Goal: Task Accomplishment & Management: Use online tool/utility

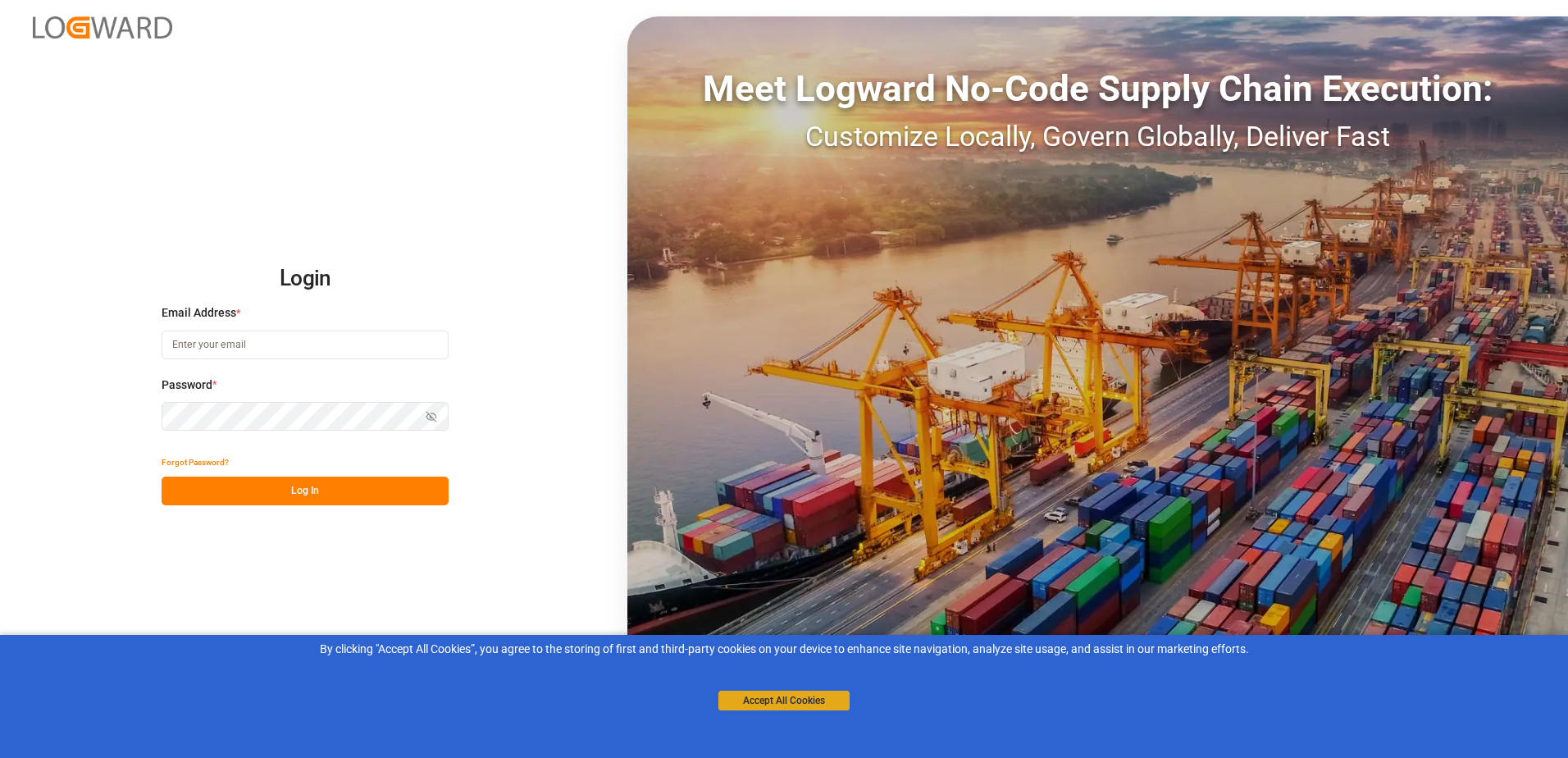
type input "[PERSON_NAME][EMAIL_ADDRESS][PERSON_NAME][DOMAIN_NAME]"
click at [811, 702] on button "Accept All Cookies" at bounding box center [784, 700] width 131 height 20
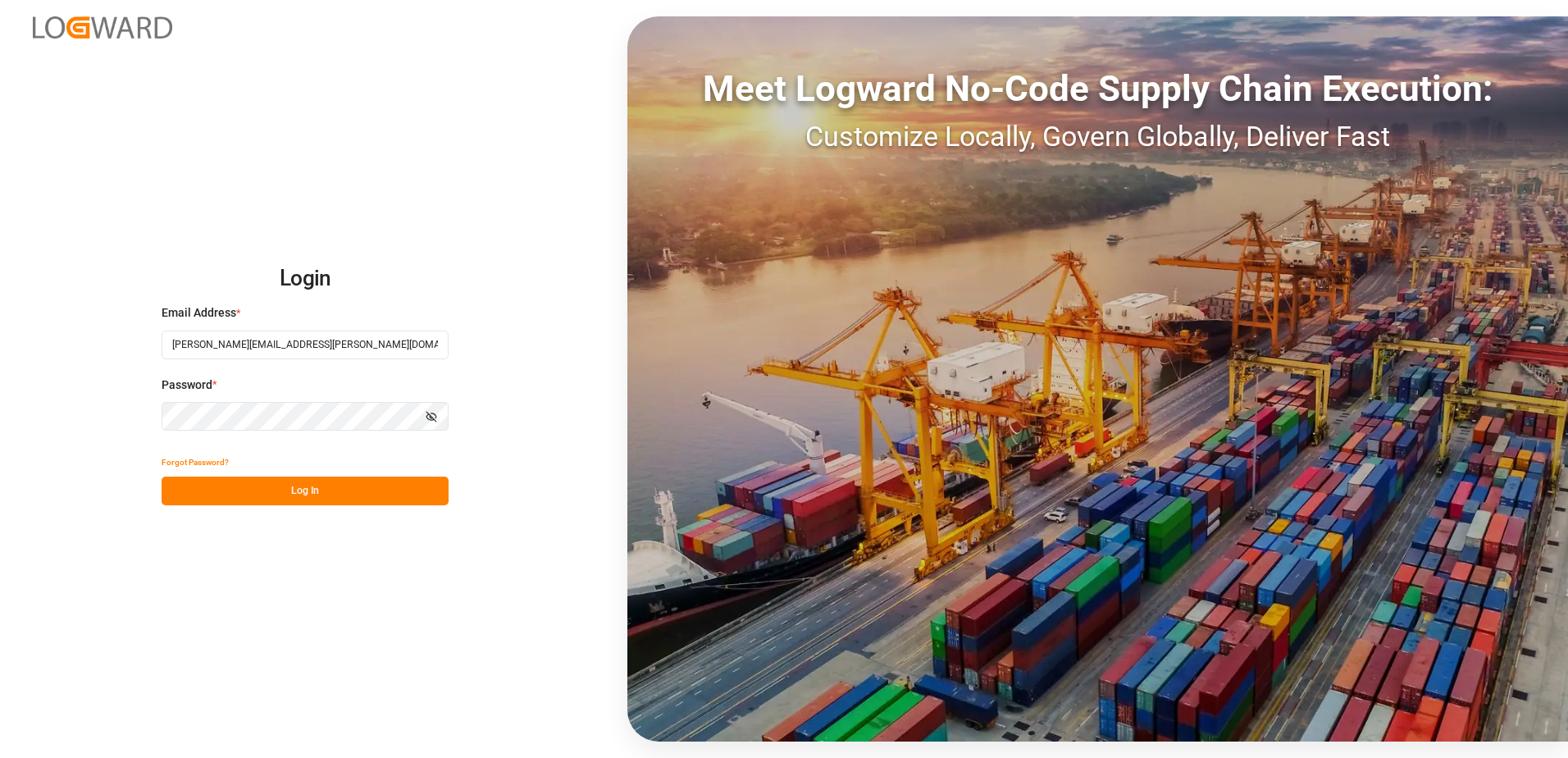
click at [324, 479] on button "Log In" at bounding box center [305, 491] width 287 height 29
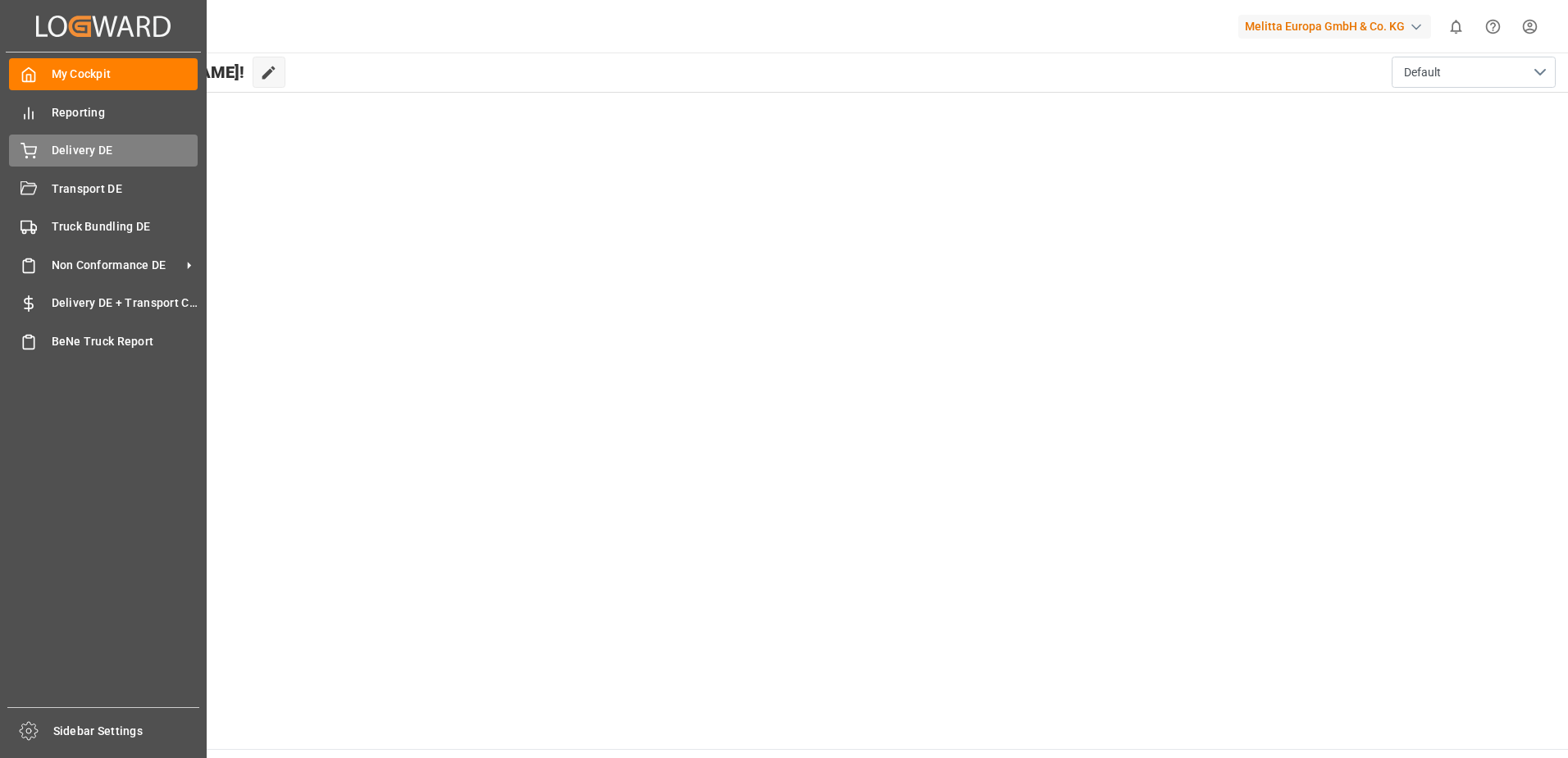
click at [32, 155] on icon at bounding box center [28, 151] width 16 height 16
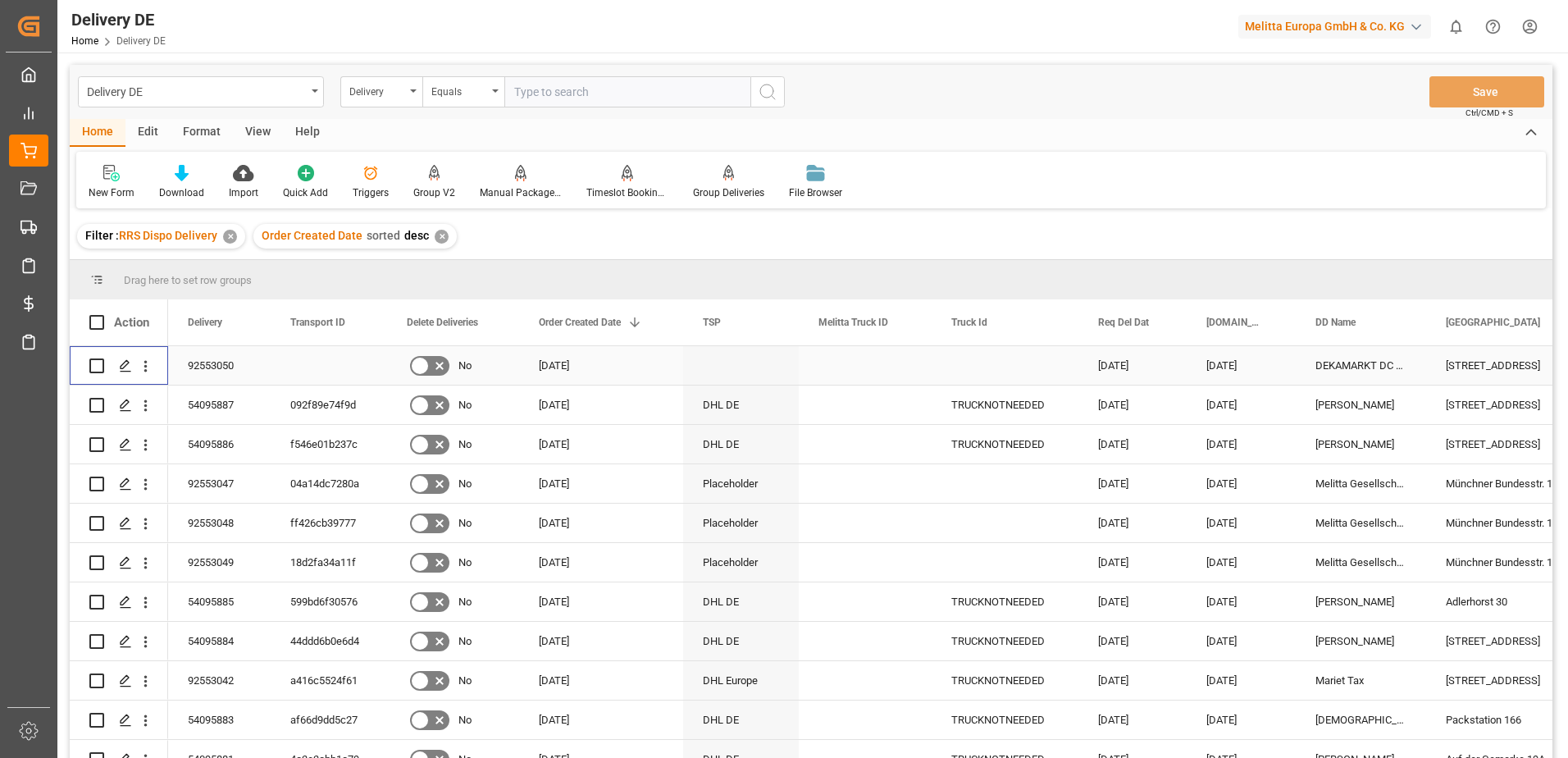
click at [97, 367] on input "Press Space to toggle row selection (unchecked)" at bounding box center [96, 365] width 15 height 15
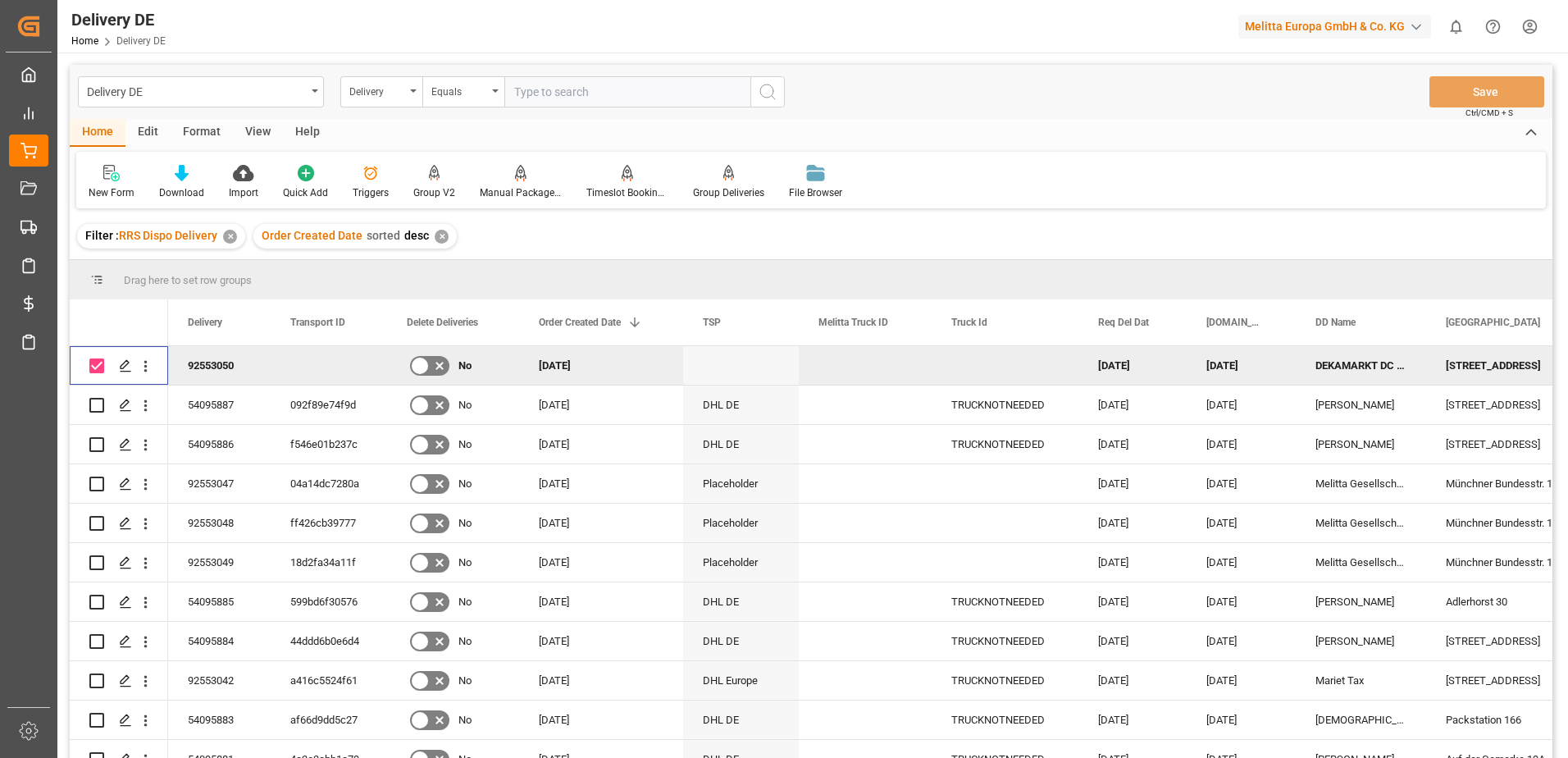
click at [97, 367] on input "Press Space to toggle row selection (checked)" at bounding box center [96, 365] width 15 height 15
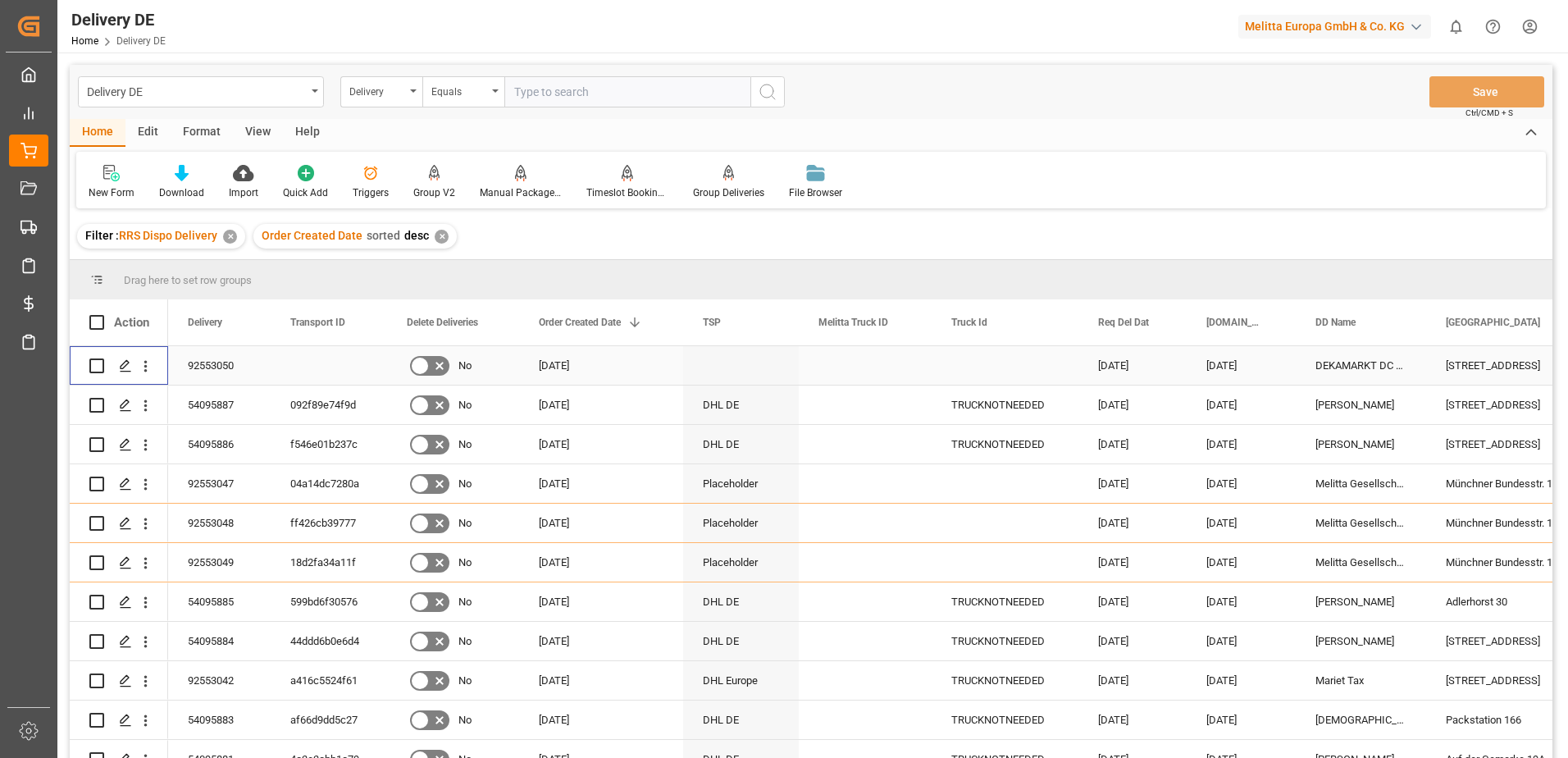
click at [100, 364] on input "Press Space to toggle row selection (unchecked)" at bounding box center [96, 365] width 15 height 15
checkbox input "true"
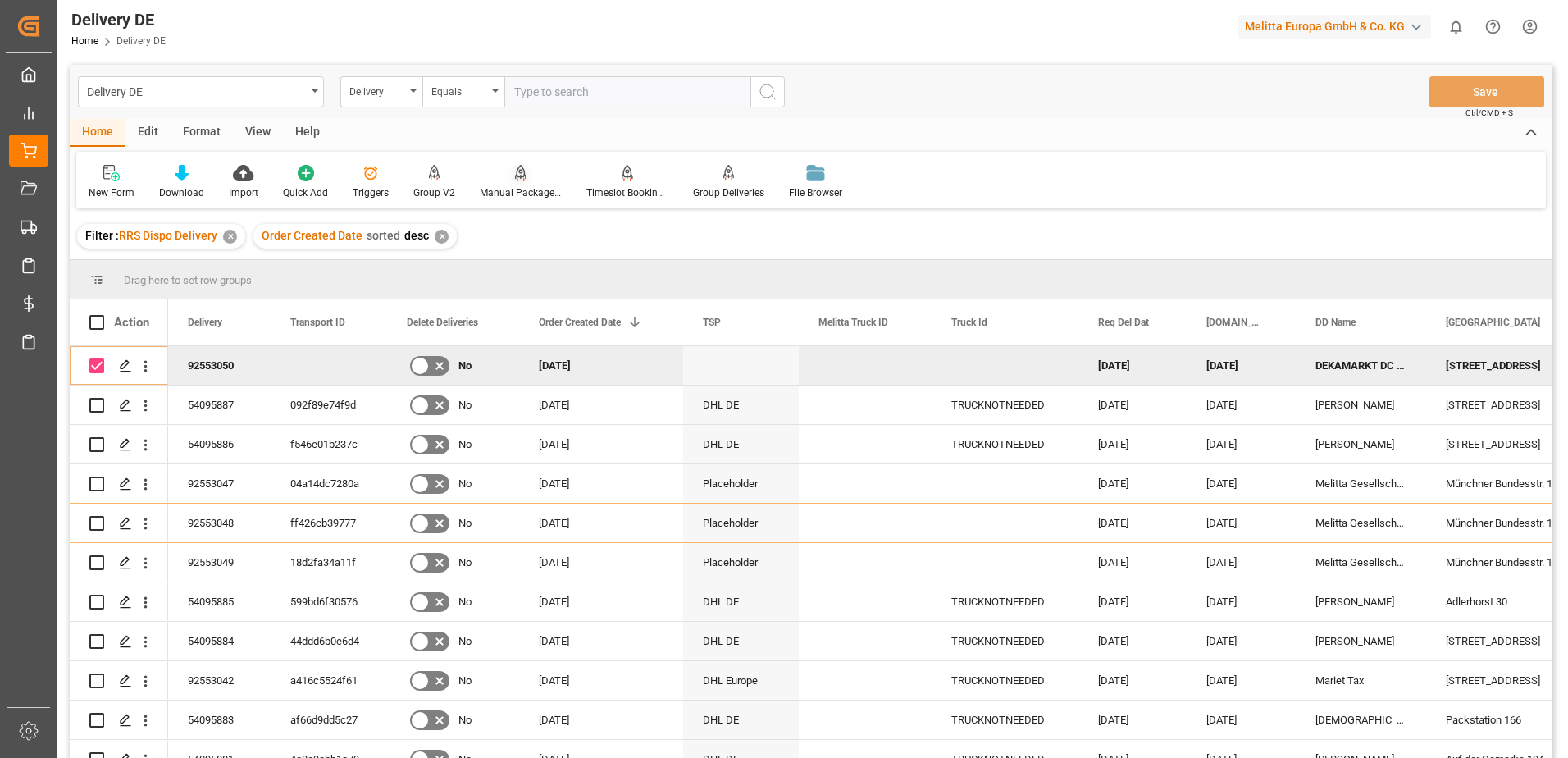
click at [517, 187] on div "Manual Package TypeDetermination" at bounding box center [521, 192] width 82 height 15
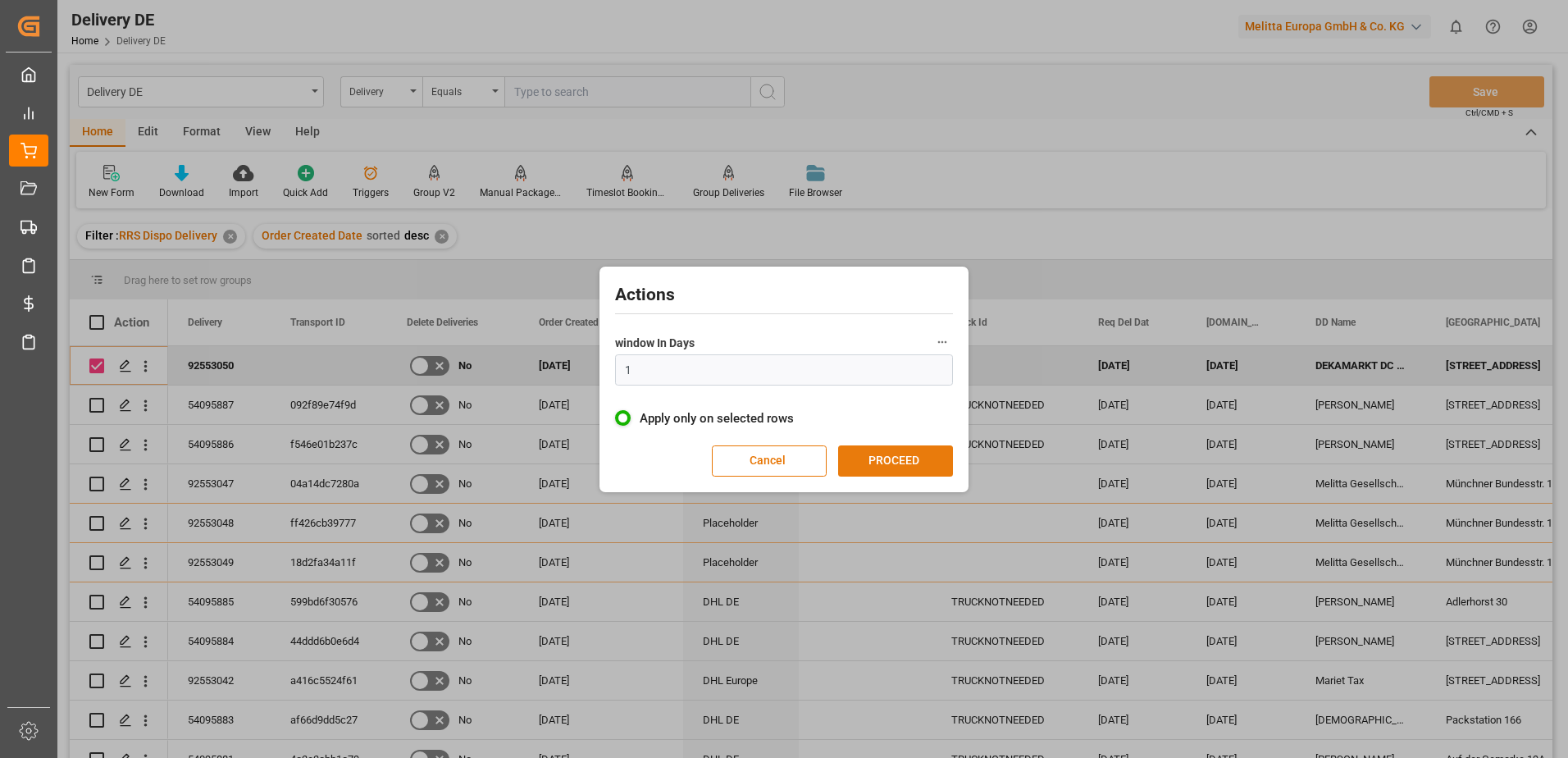
click at [869, 459] on button "PROCEED" at bounding box center [895, 460] width 115 height 31
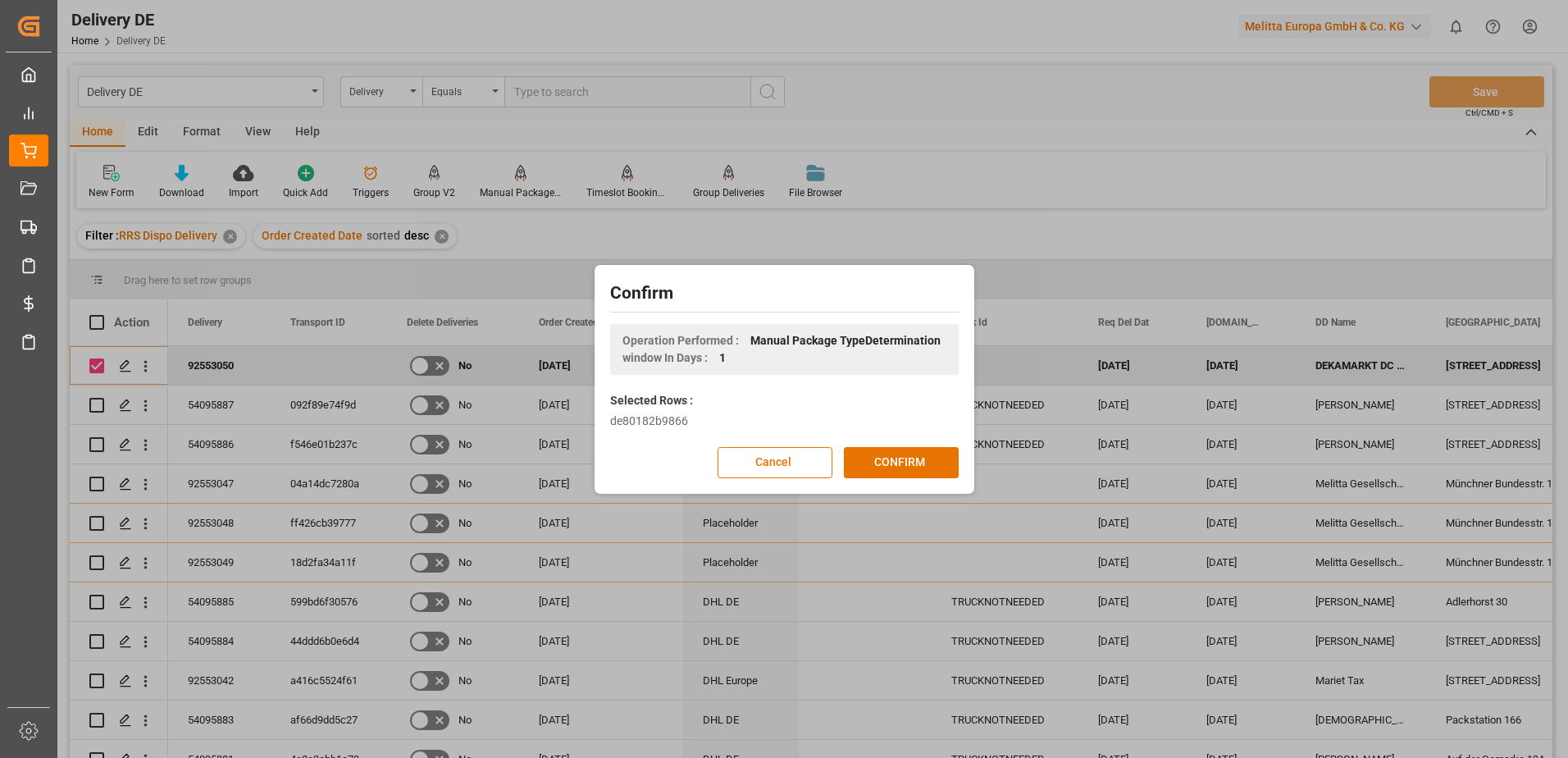
click at [869, 459] on button "CONFIRM" at bounding box center [901, 462] width 115 height 31
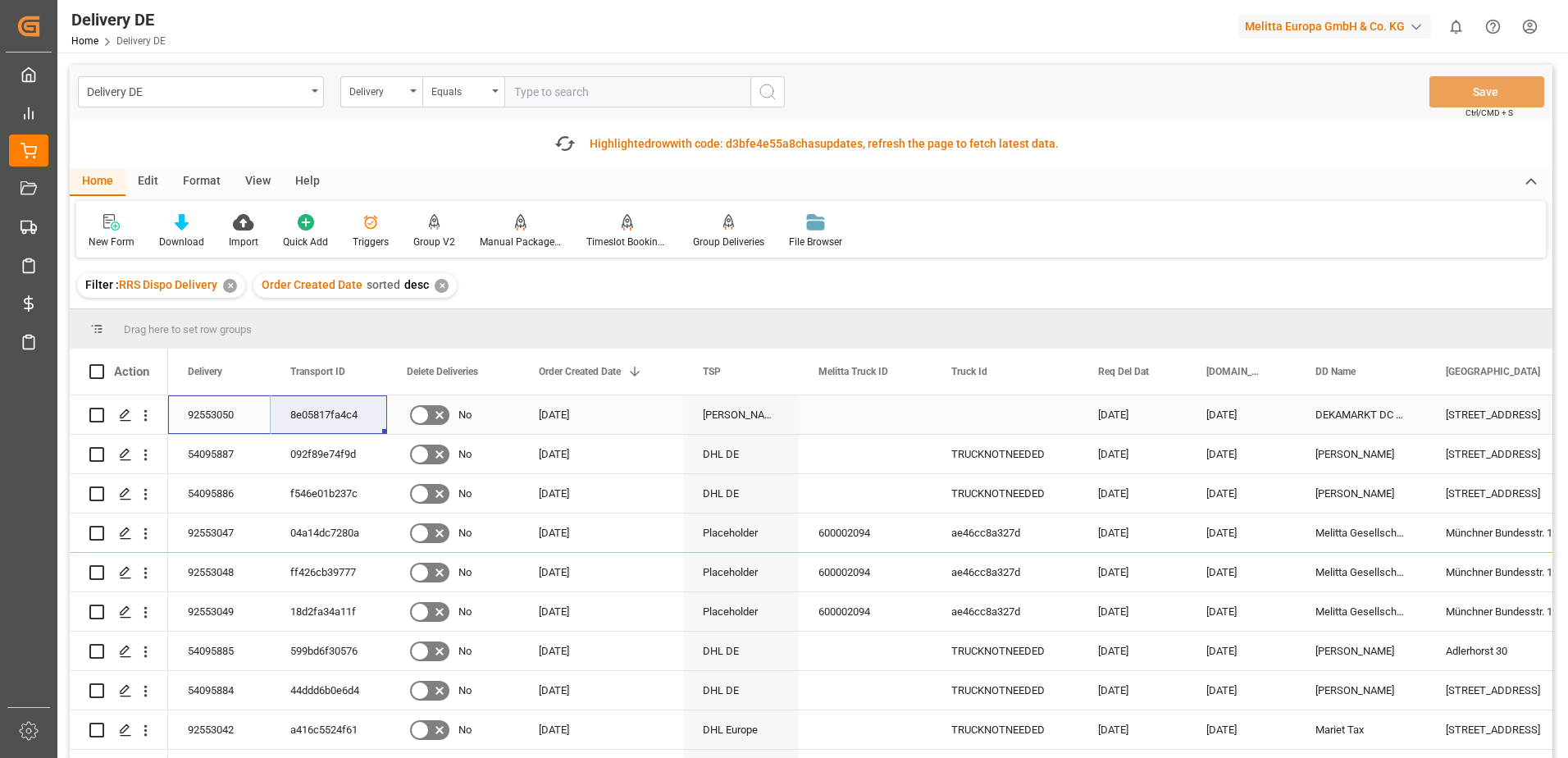
drag, startPoint x: 206, startPoint y: 411, endPoint x: 293, endPoint y: 412, distance: 87.0
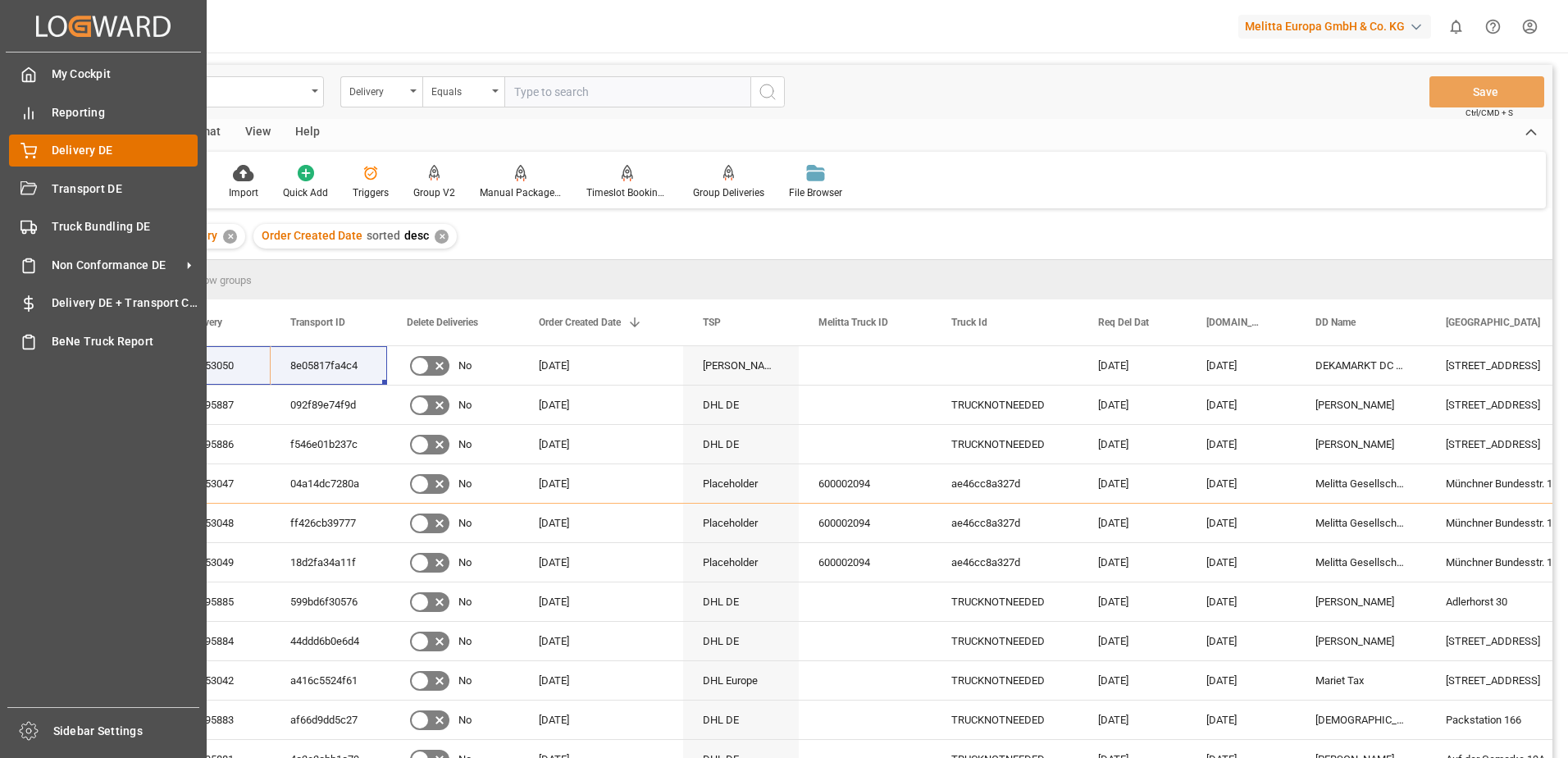
click at [28, 147] on icon at bounding box center [28, 149] width 15 height 10
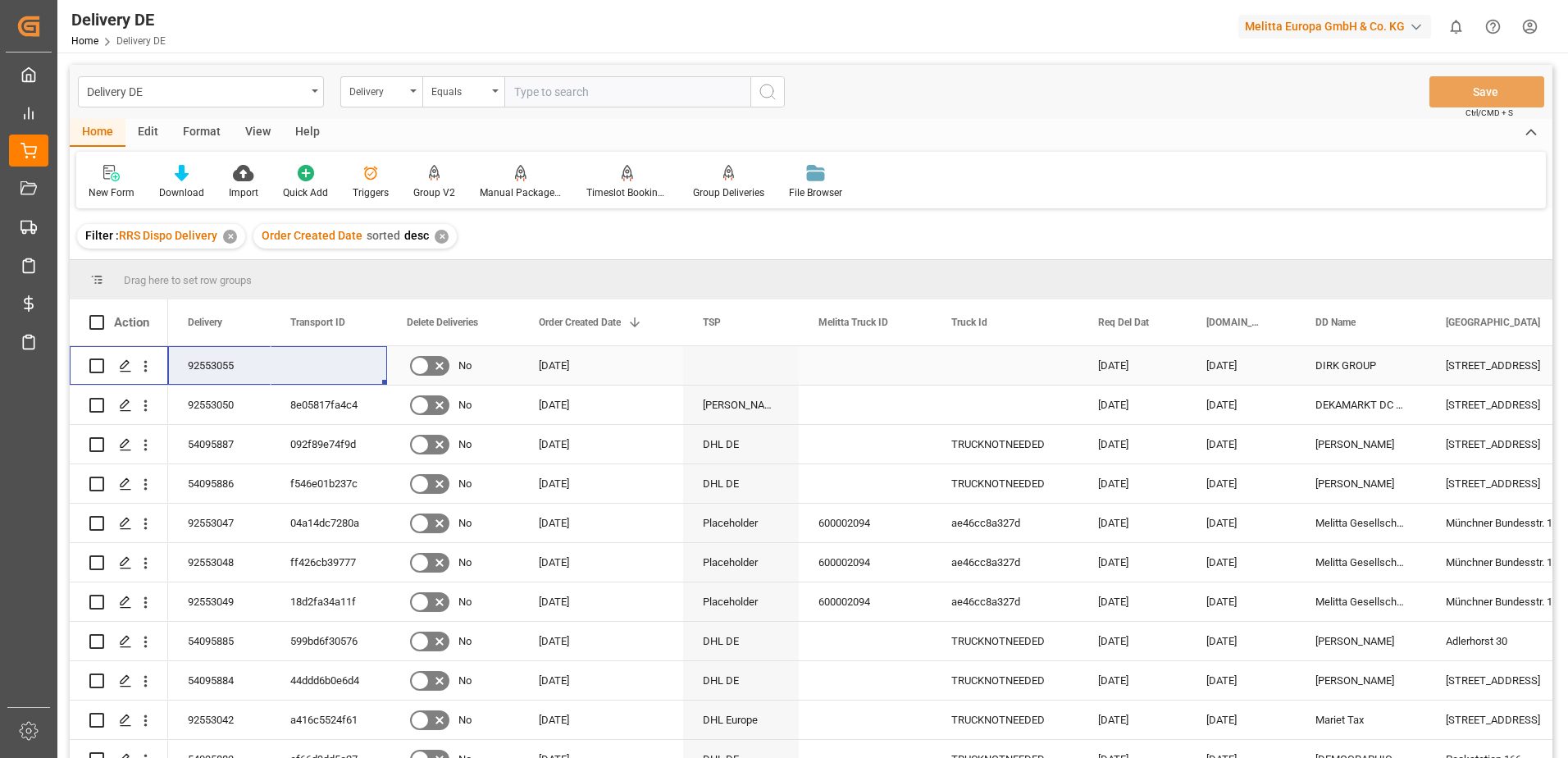
click at [99, 369] on input "Press Space to toggle row selection (unchecked)" at bounding box center [96, 365] width 15 height 15
checkbox input "true"
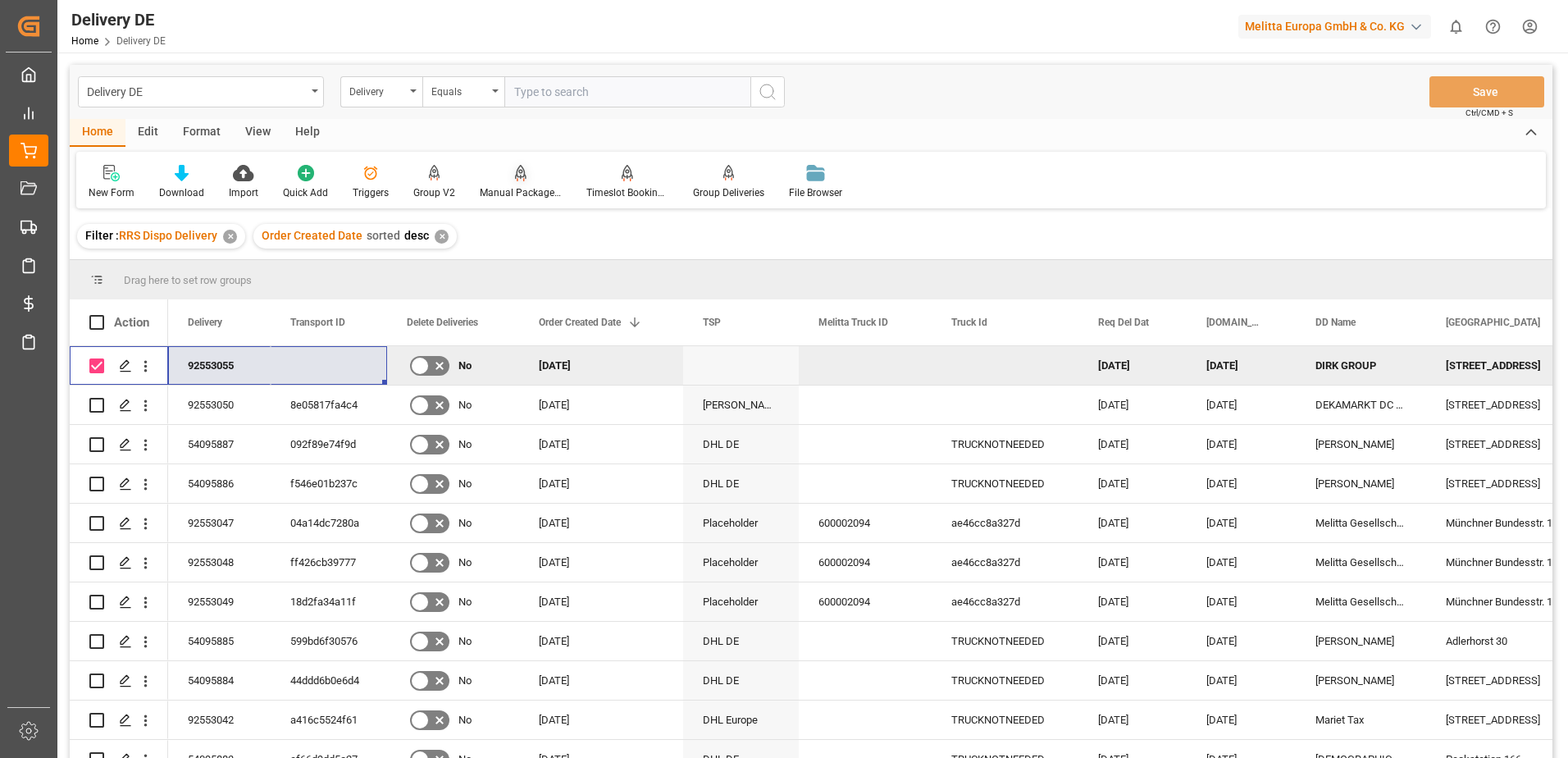
click at [507, 187] on div "Manual Package TypeDetermination" at bounding box center [521, 192] width 82 height 15
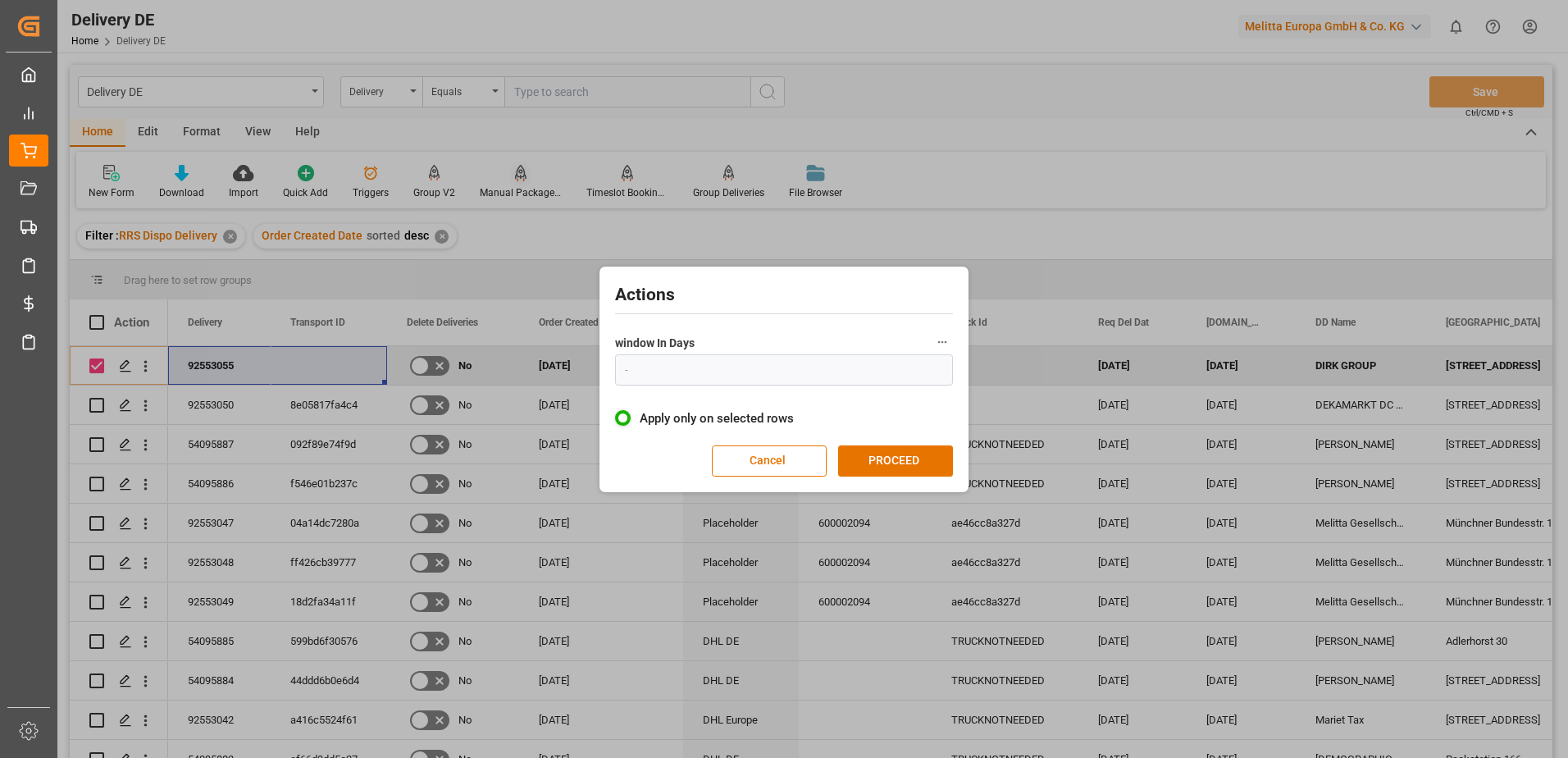
type input "1"
click at [850, 458] on button "PROCEED" at bounding box center [895, 460] width 115 height 31
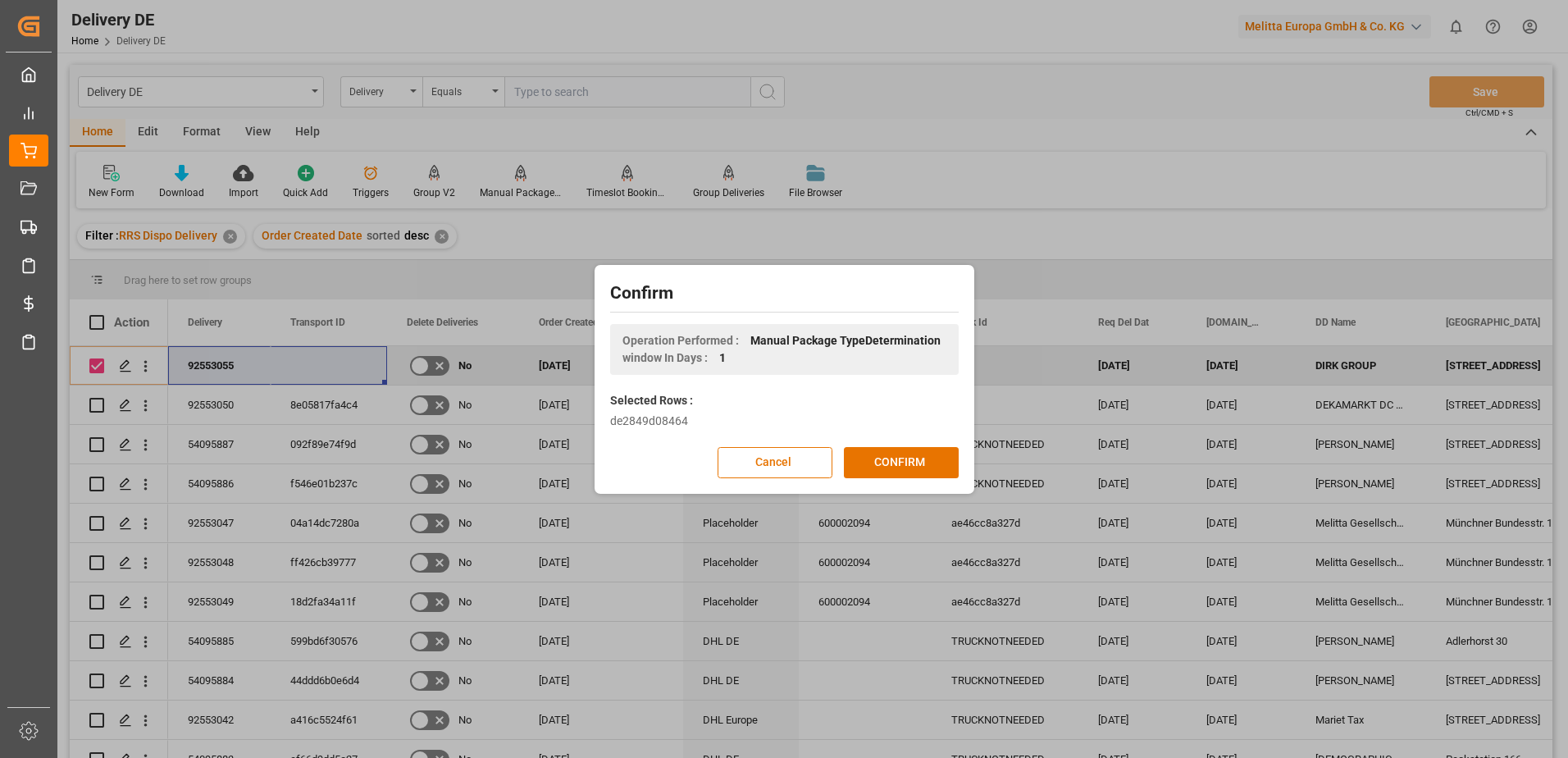
click at [850, 458] on button "CONFIRM" at bounding box center [901, 462] width 115 height 31
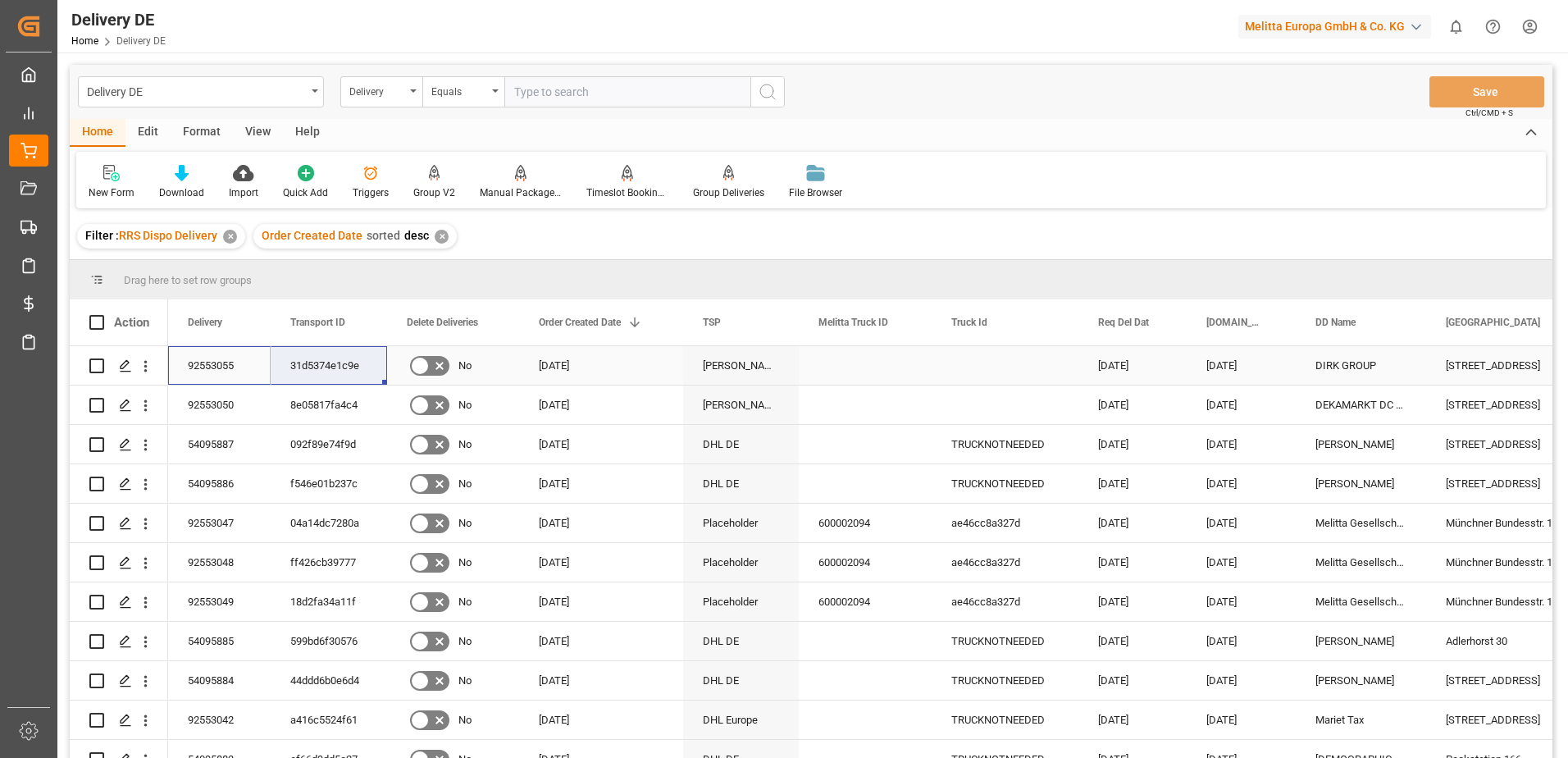
drag, startPoint x: 197, startPoint y: 362, endPoint x: 316, endPoint y: 362, distance: 119.0
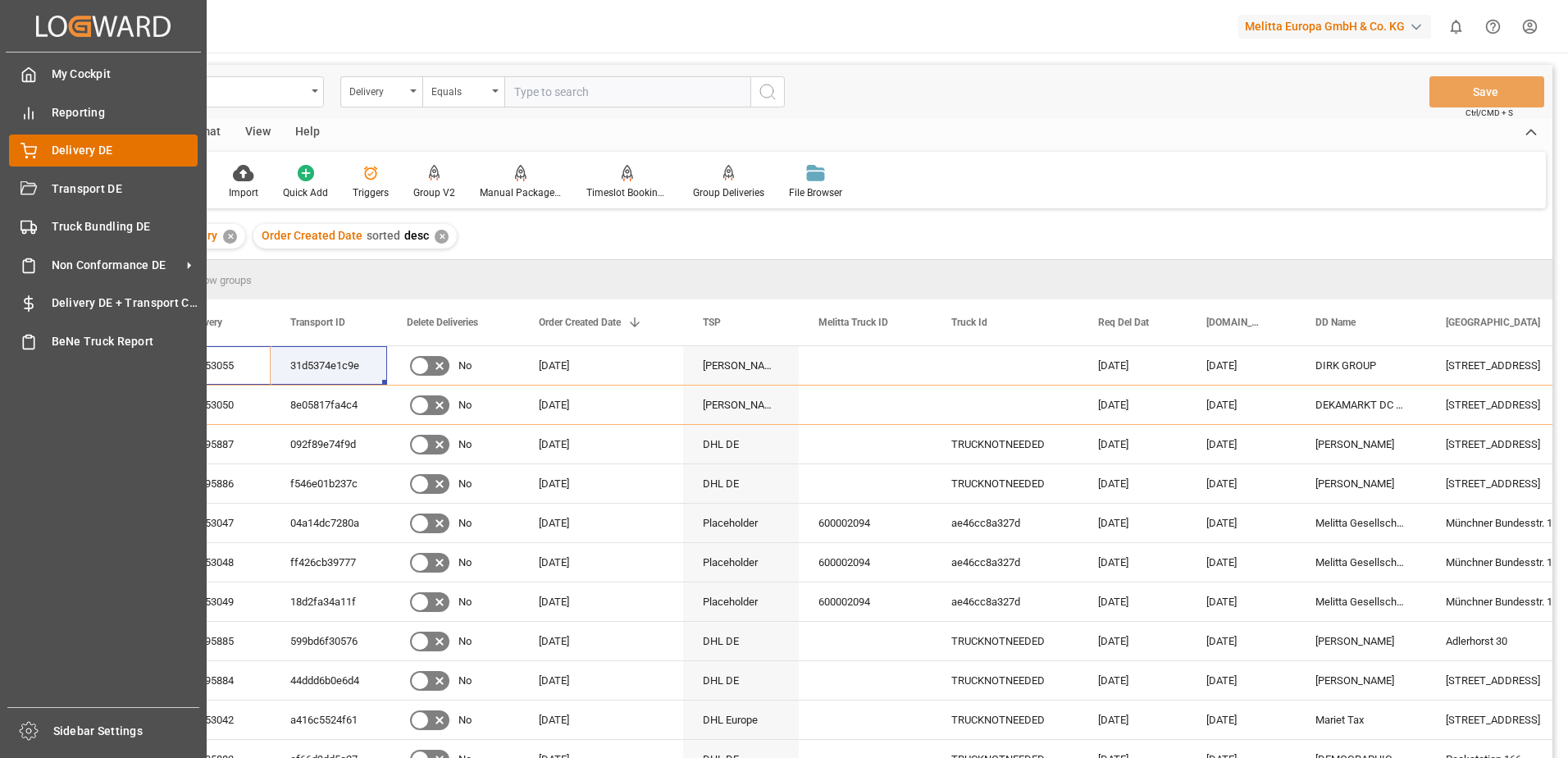
click at [62, 154] on span "Delivery DE" at bounding box center [125, 151] width 147 height 17
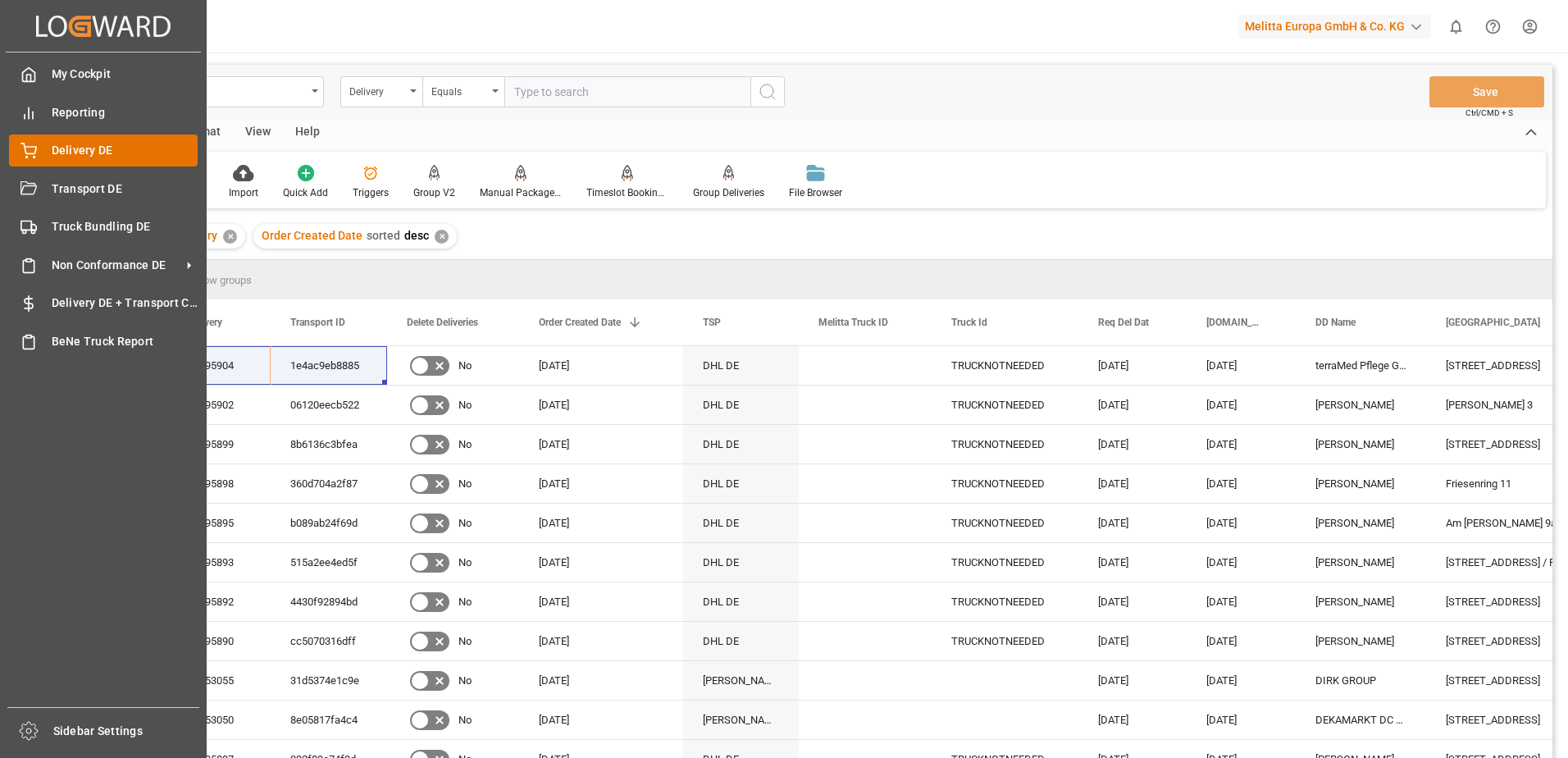
click at [34, 139] on div "Delivery DE Delivery DE" at bounding box center [104, 150] width 188 height 32
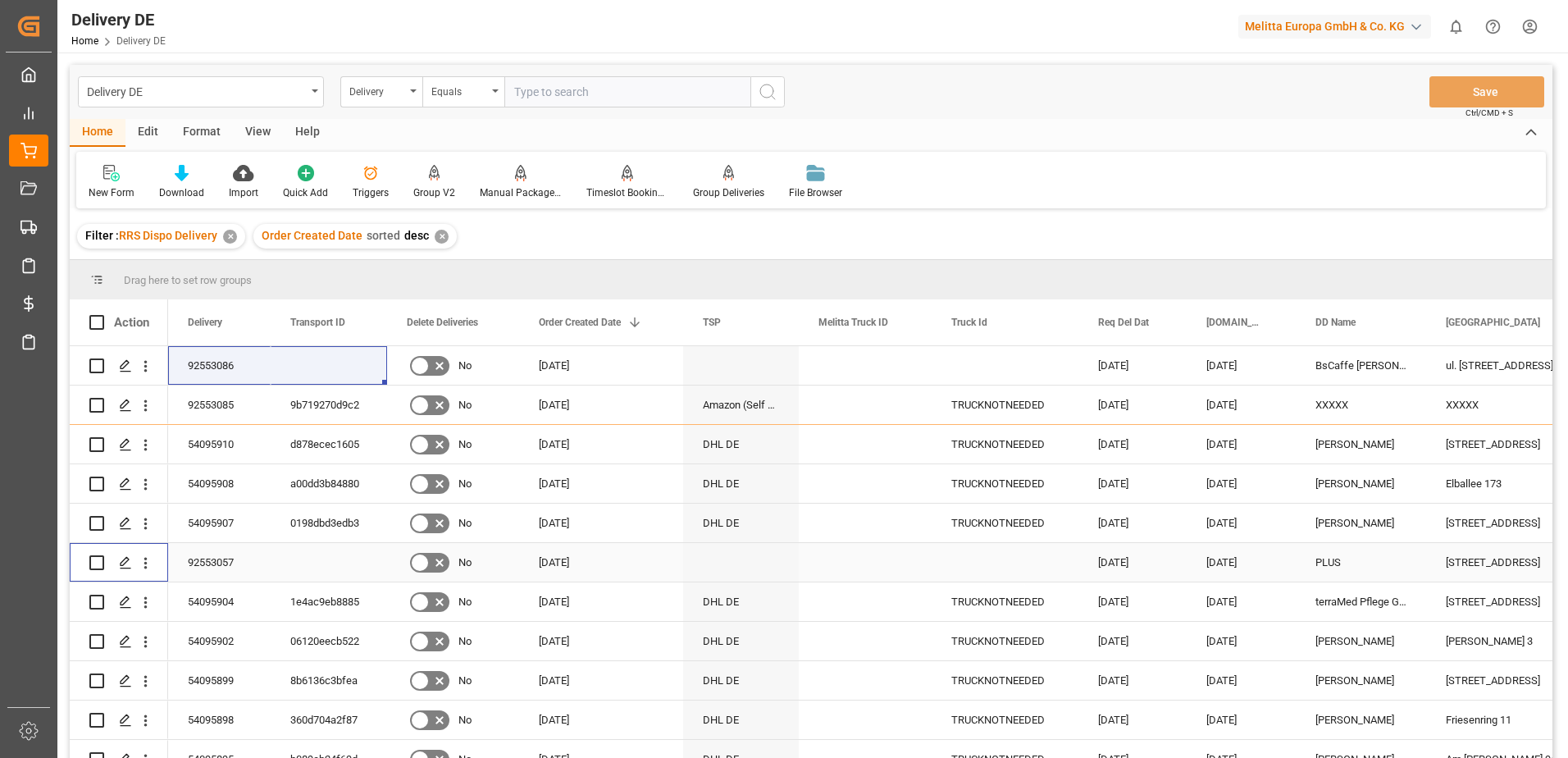
click at [93, 560] on input "Press Space to toggle row selection (unchecked)" at bounding box center [96, 562] width 15 height 15
checkbox input "true"
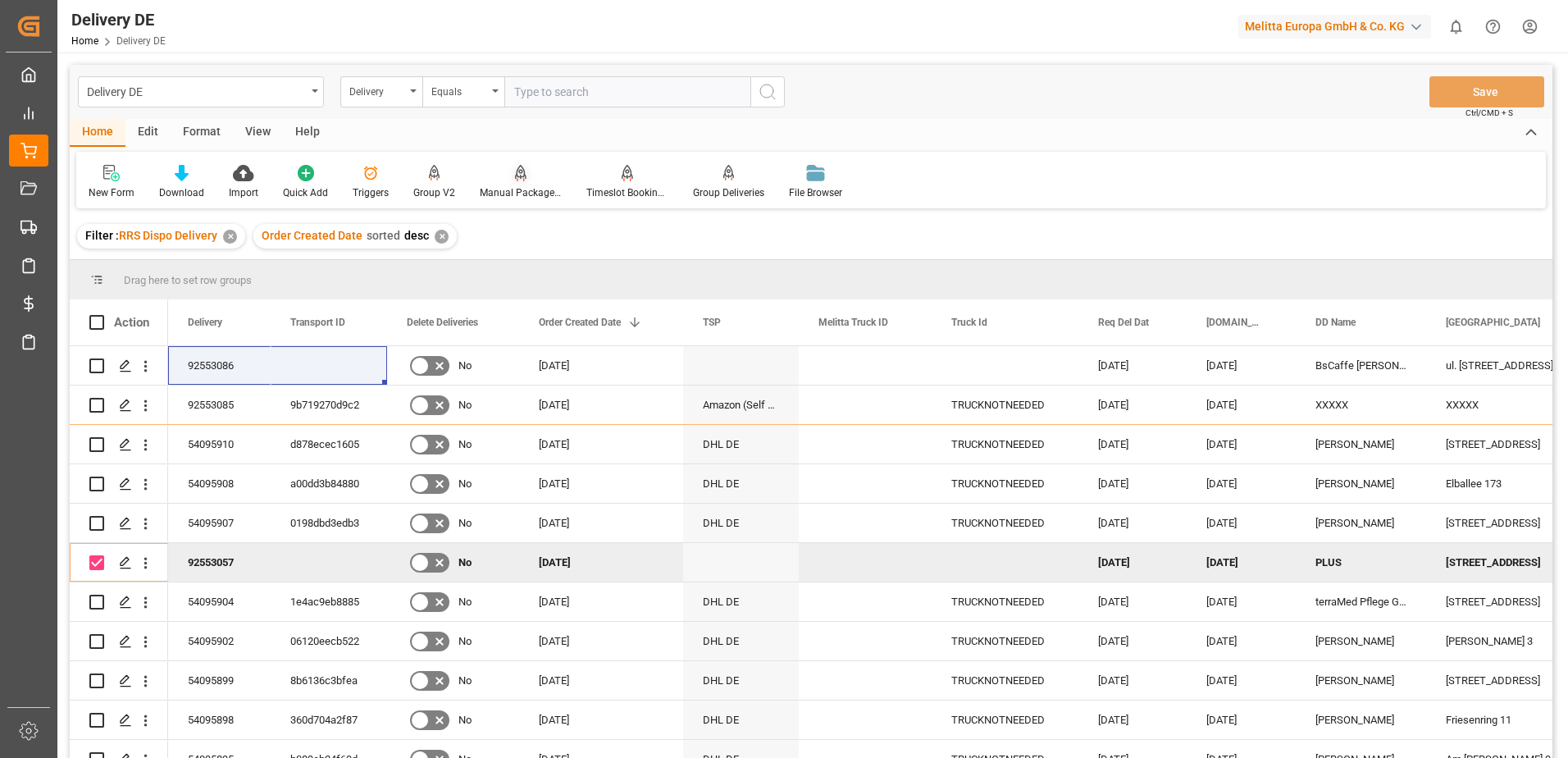
click at [501, 181] on div at bounding box center [521, 173] width 82 height 17
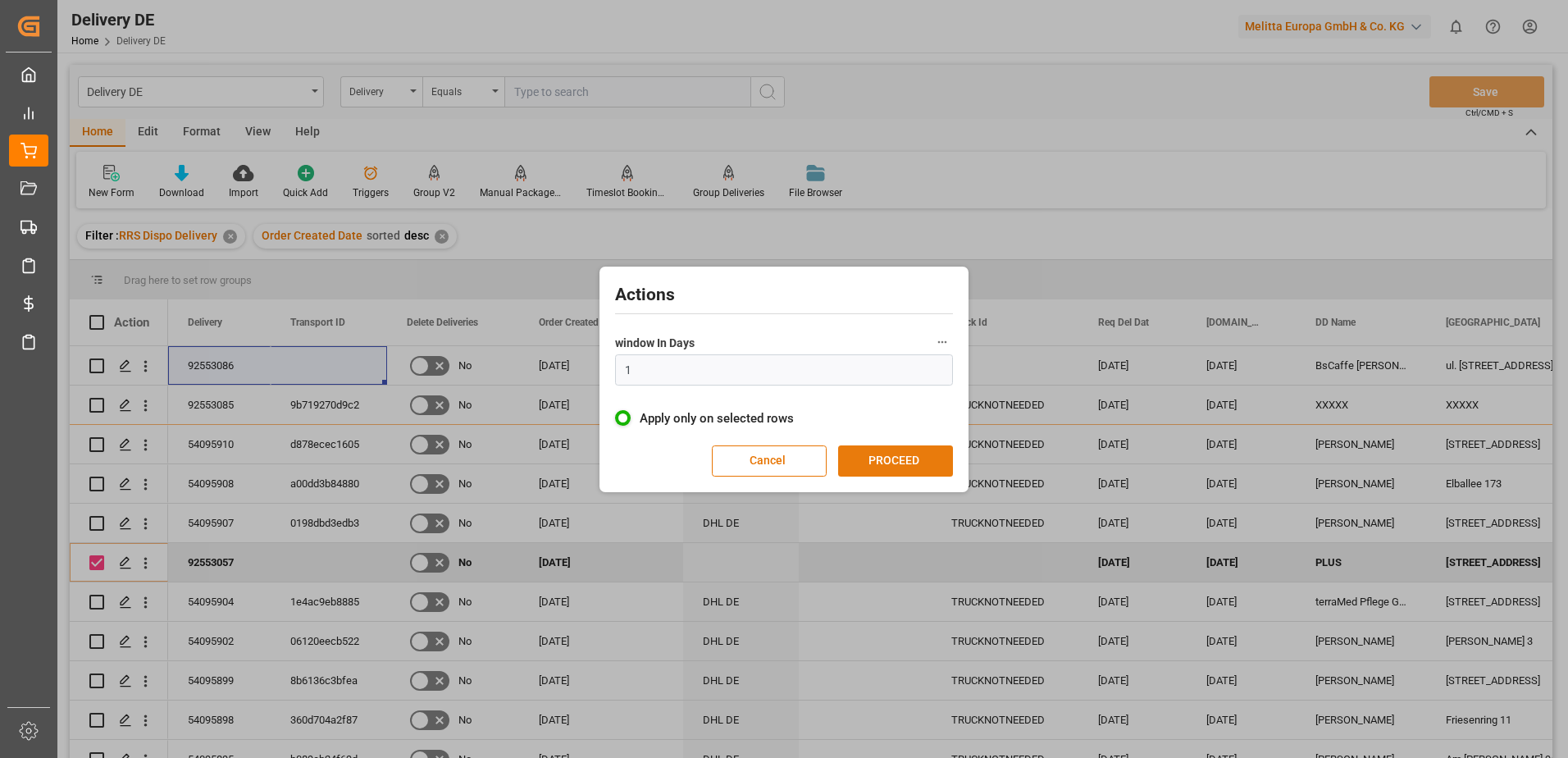
click at [905, 464] on button "PROCEED" at bounding box center [895, 460] width 115 height 31
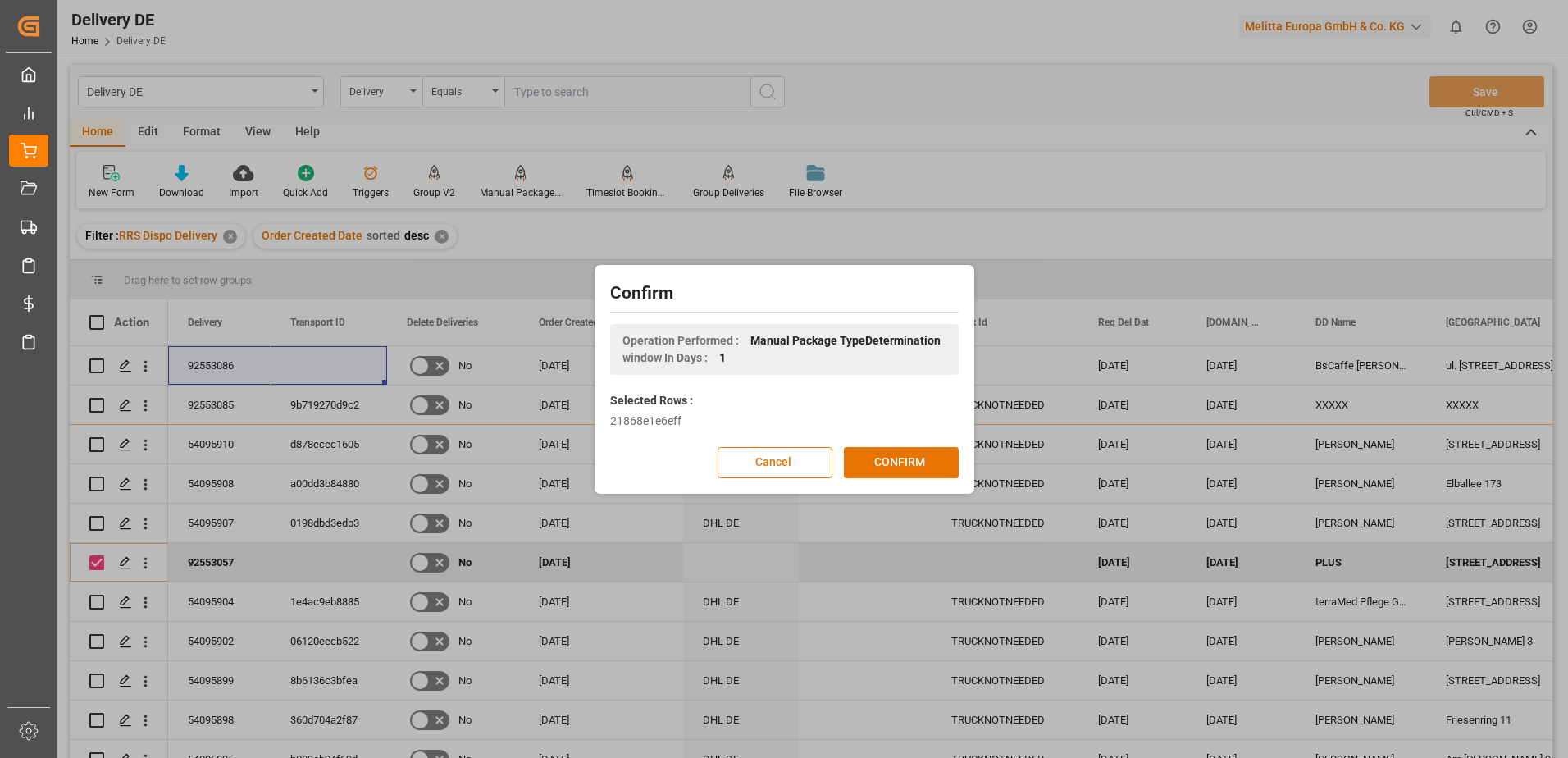
click at [905, 464] on button "CONFIRM" at bounding box center [901, 462] width 115 height 31
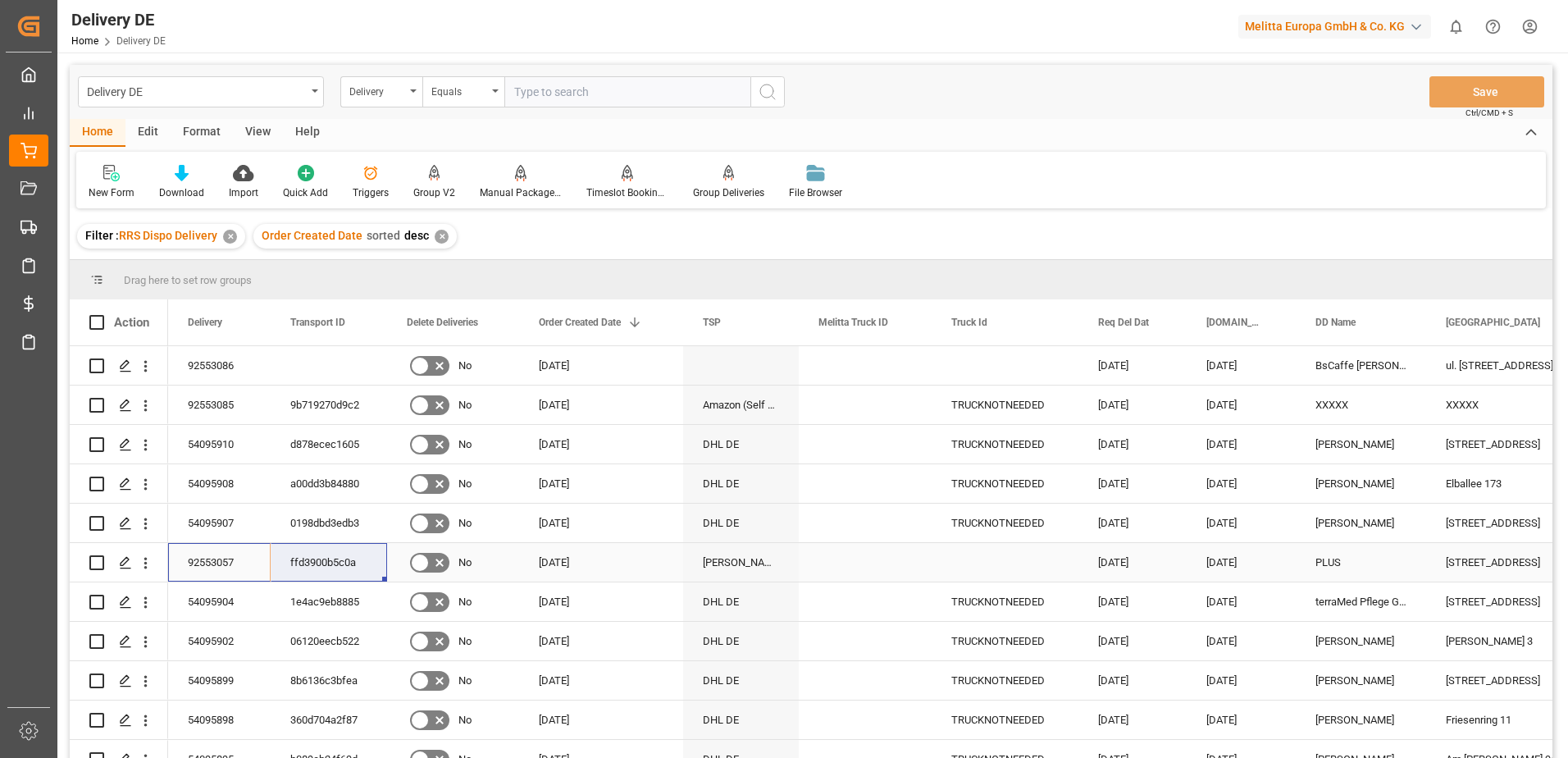
drag, startPoint x: 208, startPoint y: 565, endPoint x: 323, endPoint y: 564, distance: 115.0
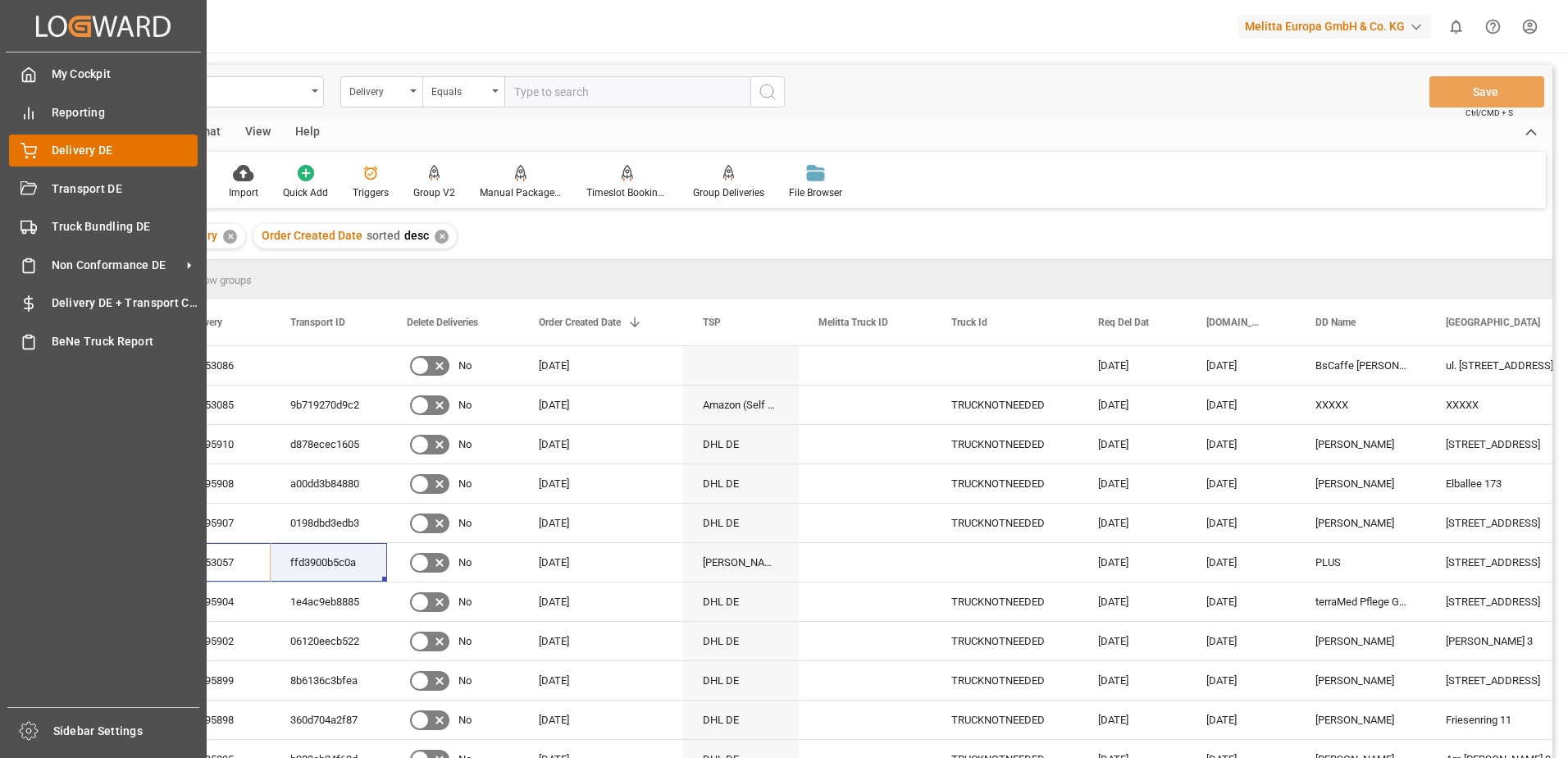
click at [31, 148] on icon at bounding box center [28, 151] width 16 height 16
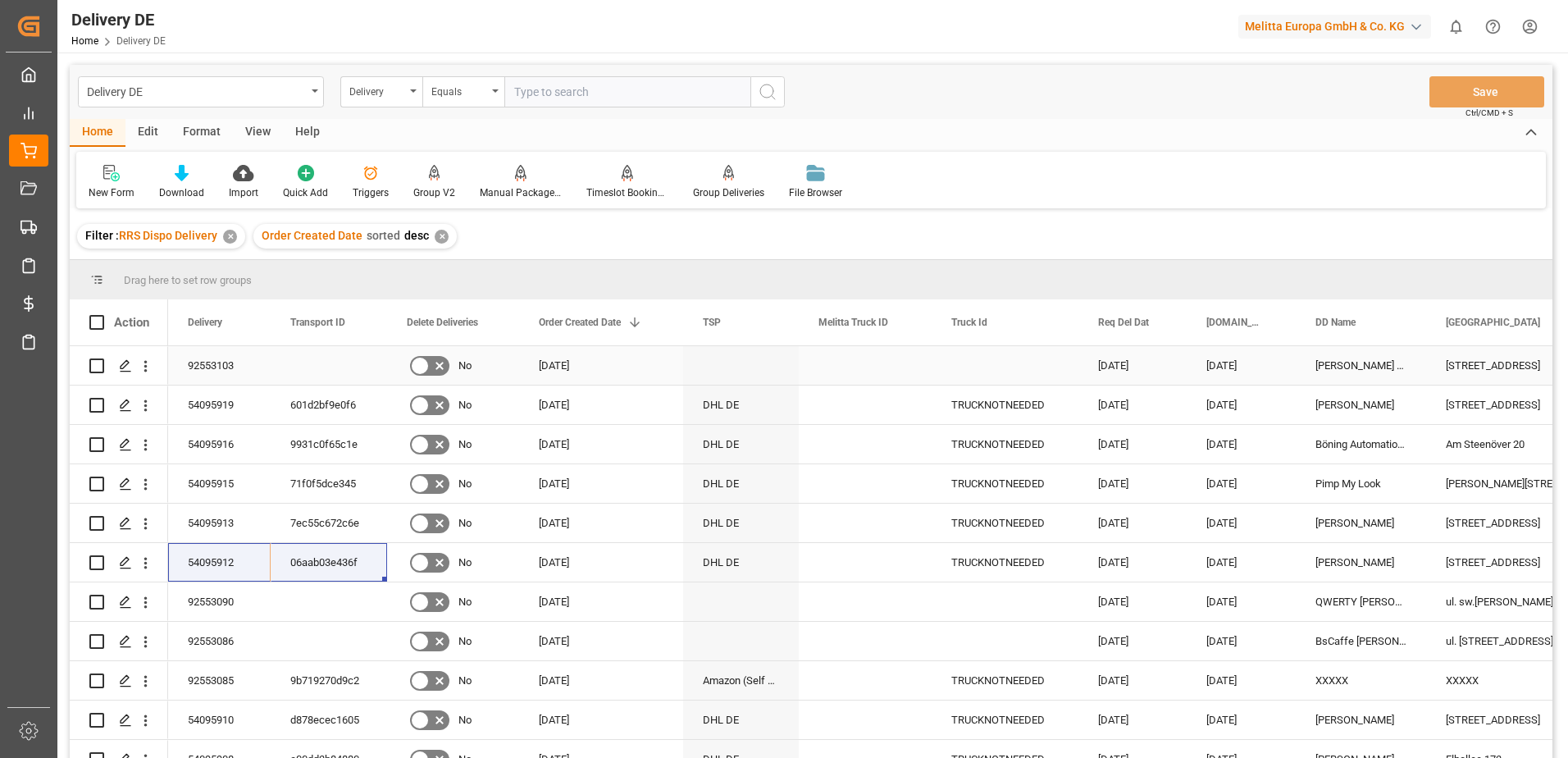
click at [96, 365] on input "Press Space to toggle row selection (unchecked)" at bounding box center [96, 365] width 15 height 15
checkbox input "true"
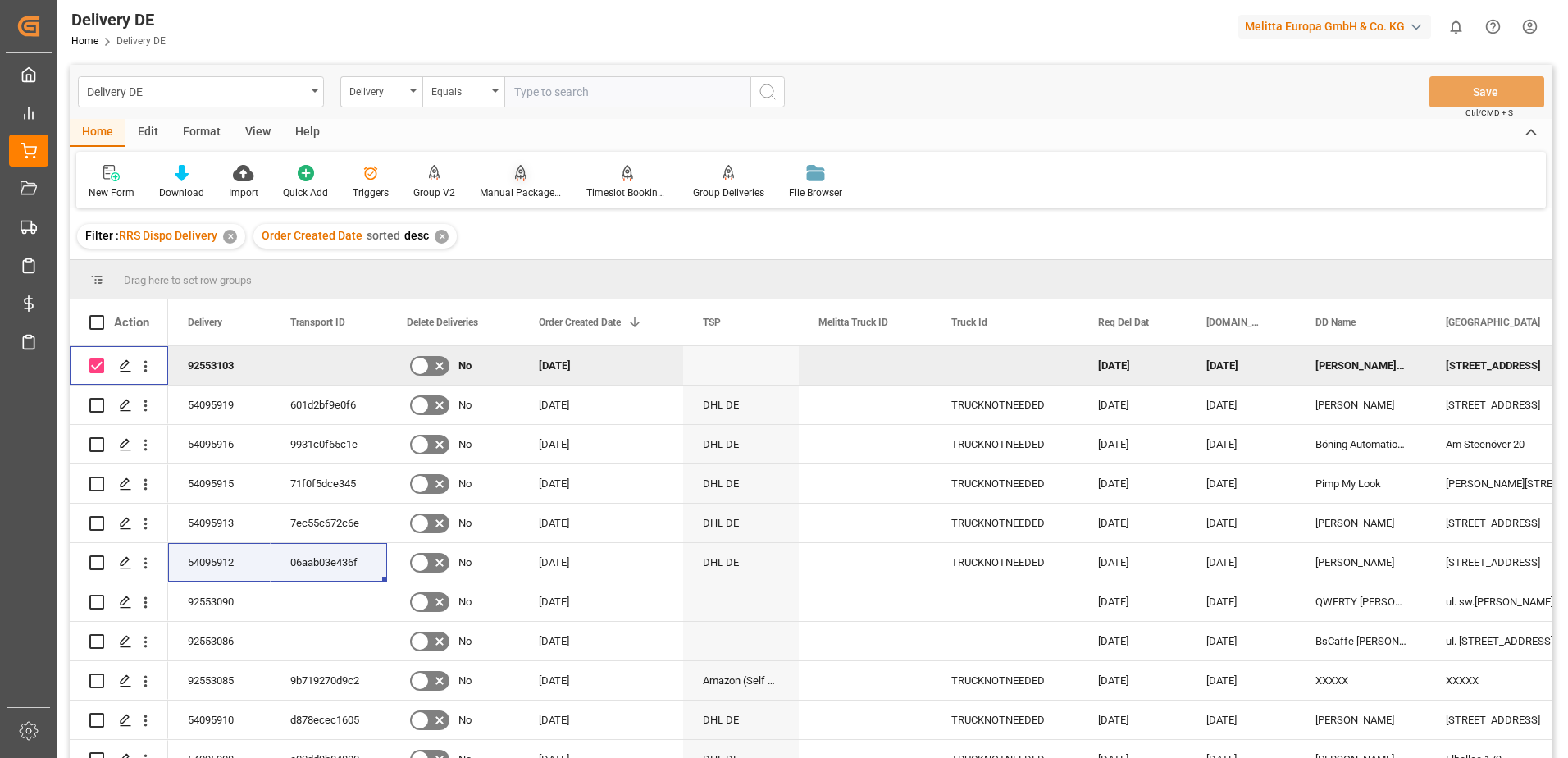
click at [512, 192] on div "Manual Package TypeDetermination" at bounding box center [521, 192] width 82 height 15
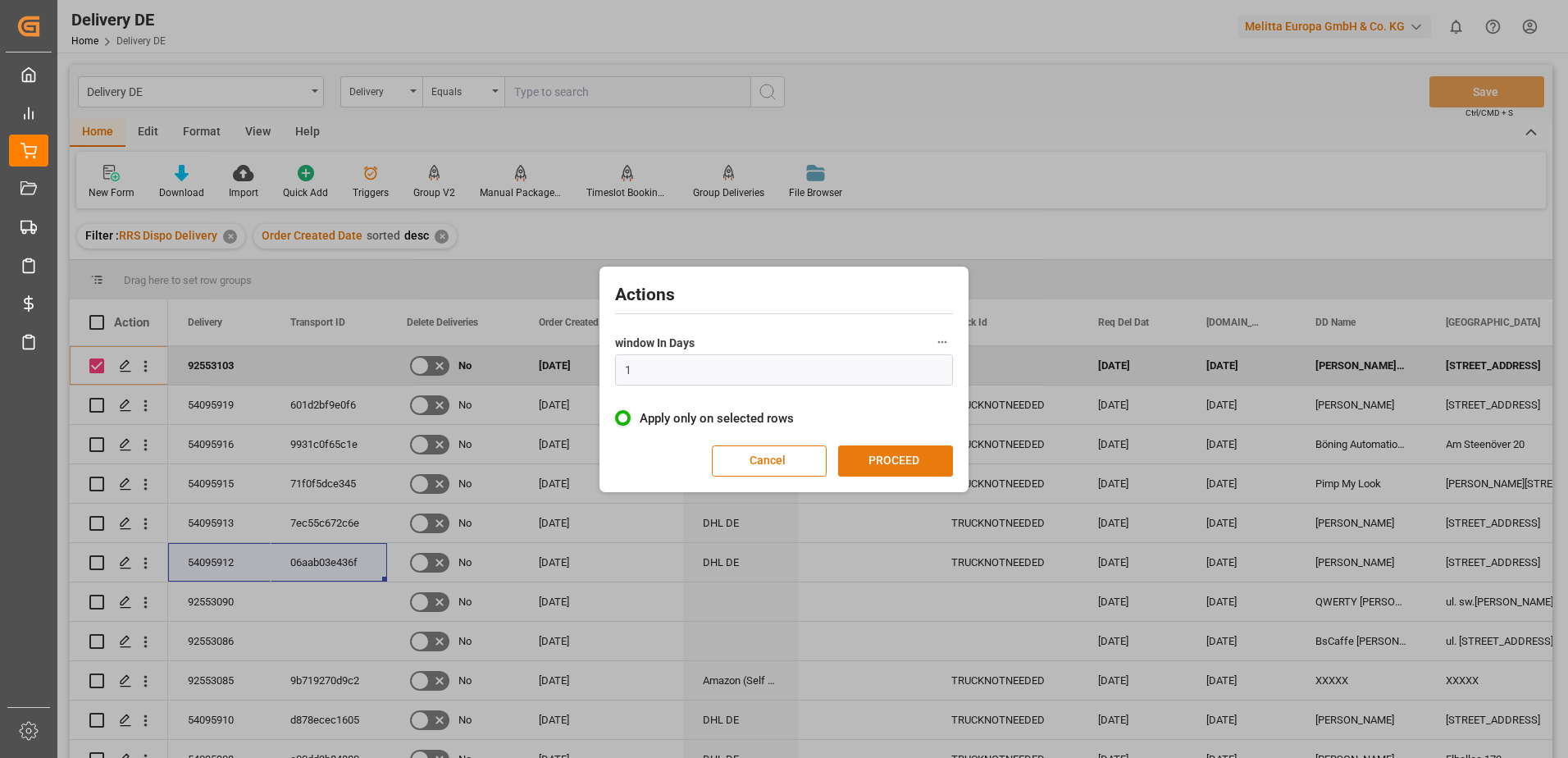
click at [877, 453] on button "PROCEED" at bounding box center [895, 460] width 115 height 31
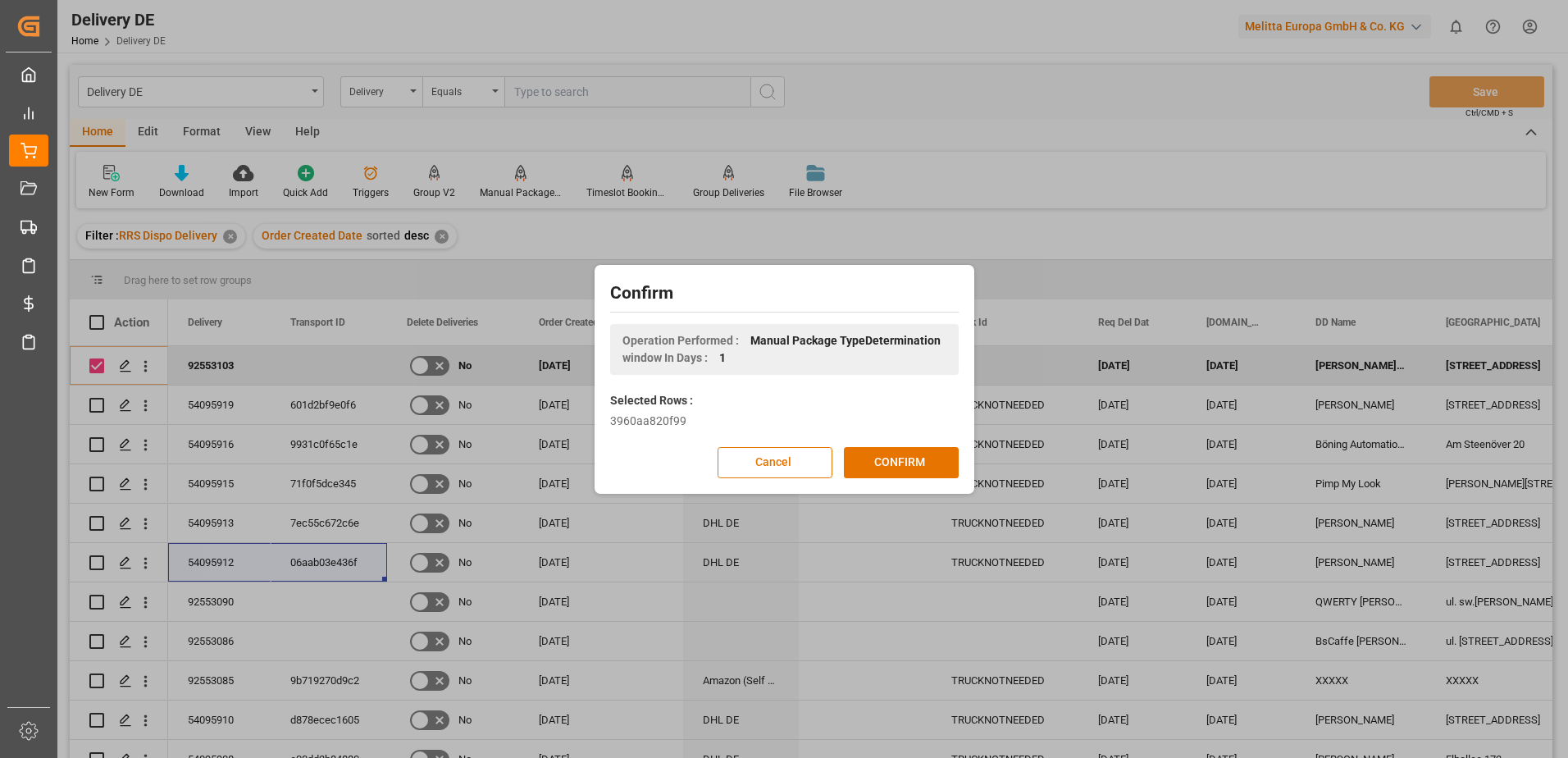
click at [877, 453] on button "CONFIRM" at bounding box center [901, 462] width 115 height 31
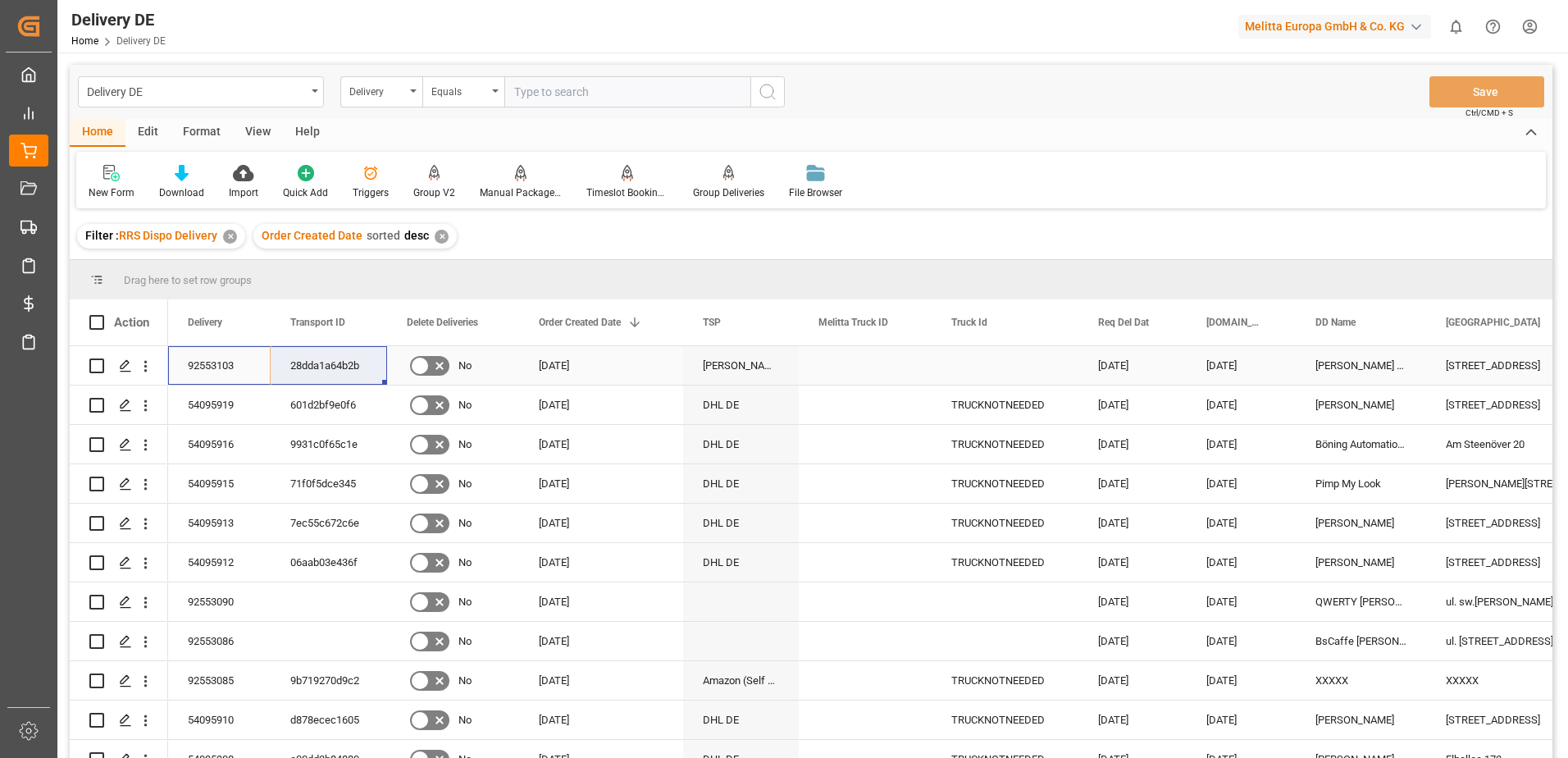
drag, startPoint x: 204, startPoint y: 356, endPoint x: 339, endPoint y: 364, distance: 135.2
